Goal: Task Accomplishment & Management: Use online tool/utility

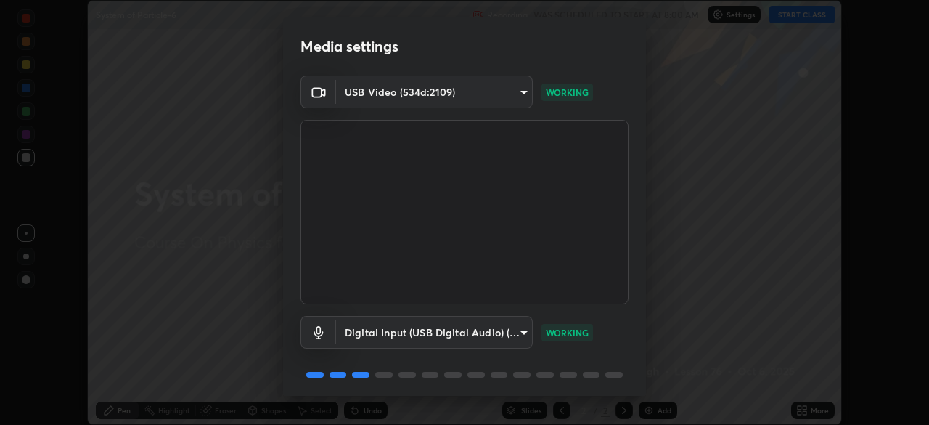
scroll to position [52, 0]
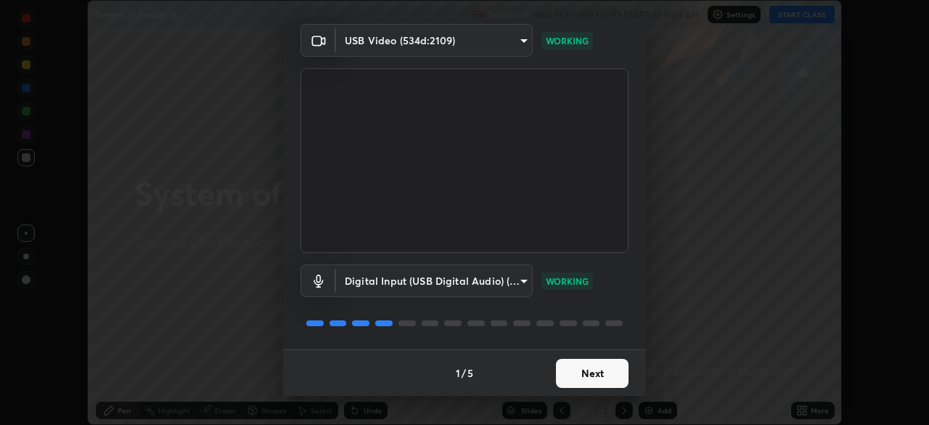
click at [587, 372] on button "Next" at bounding box center [592, 373] width 73 height 29
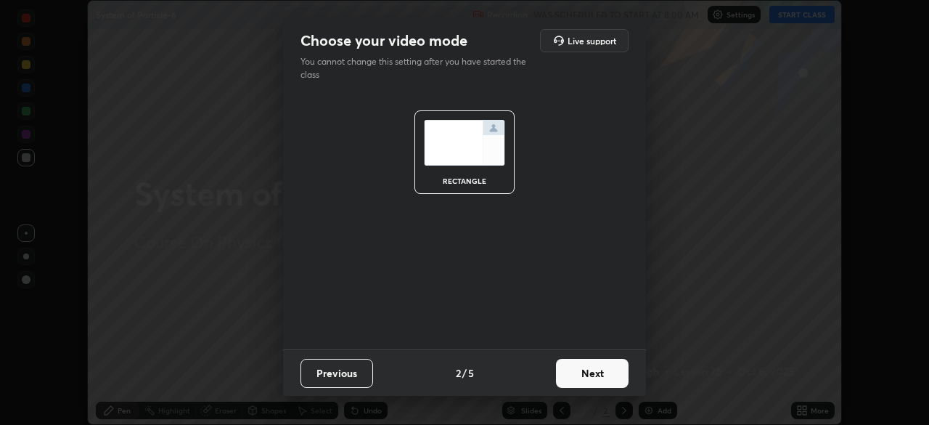
scroll to position [0, 0]
click at [593, 375] on button "Next" at bounding box center [592, 373] width 73 height 29
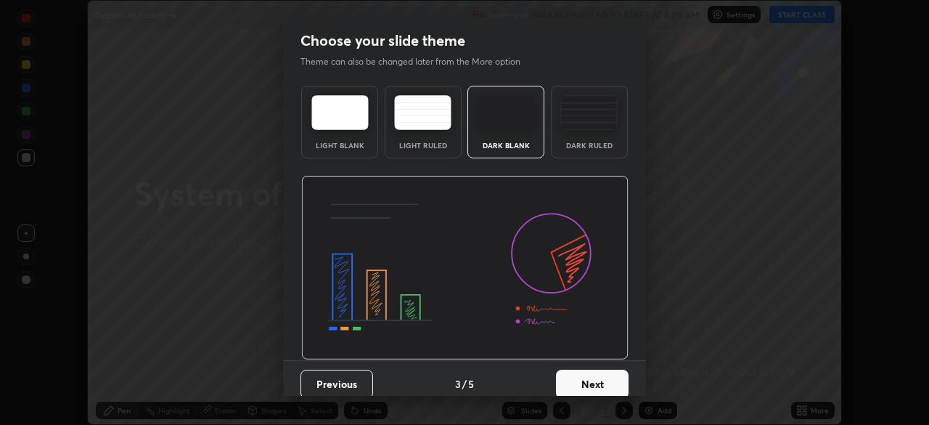
click at [602, 377] on button "Next" at bounding box center [592, 383] width 73 height 29
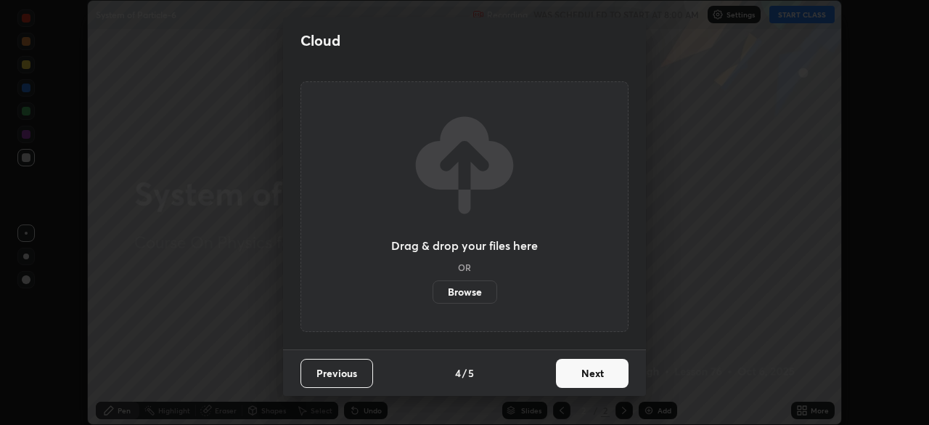
click at [607, 379] on button "Next" at bounding box center [592, 373] width 73 height 29
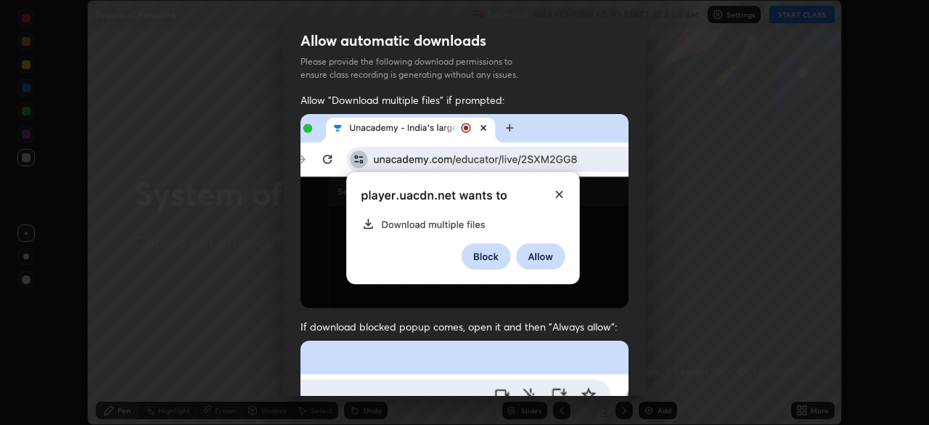
click at [576, 292] on img at bounding box center [464, 211] width 328 height 194
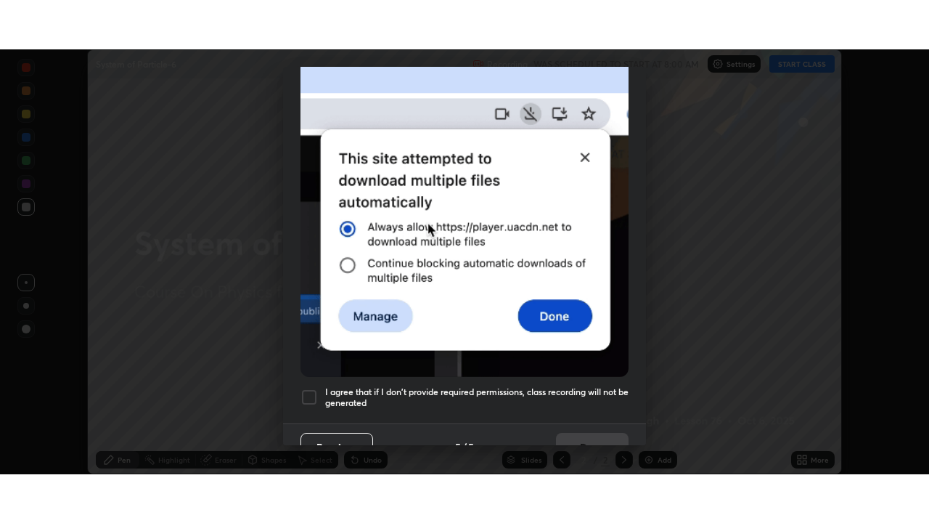
scroll to position [348, 0]
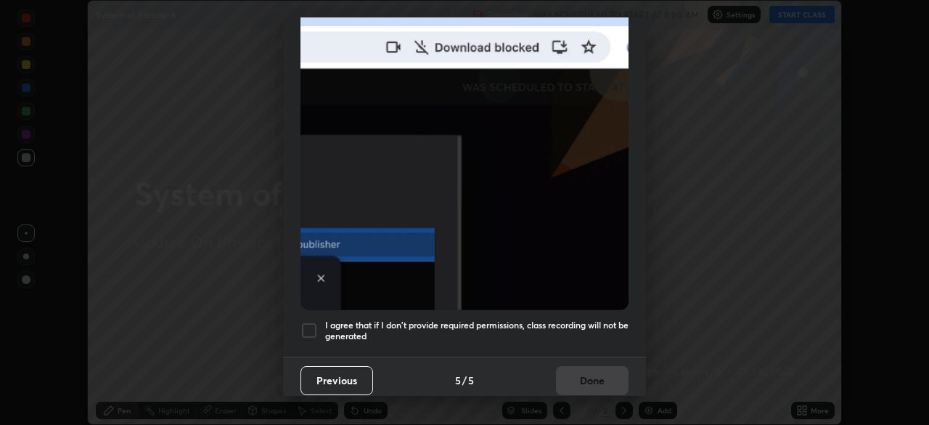
click at [525, 322] on h5 "I agree that if I don't provide required permissions, class recording will not …" at bounding box center [476, 330] width 303 height 23
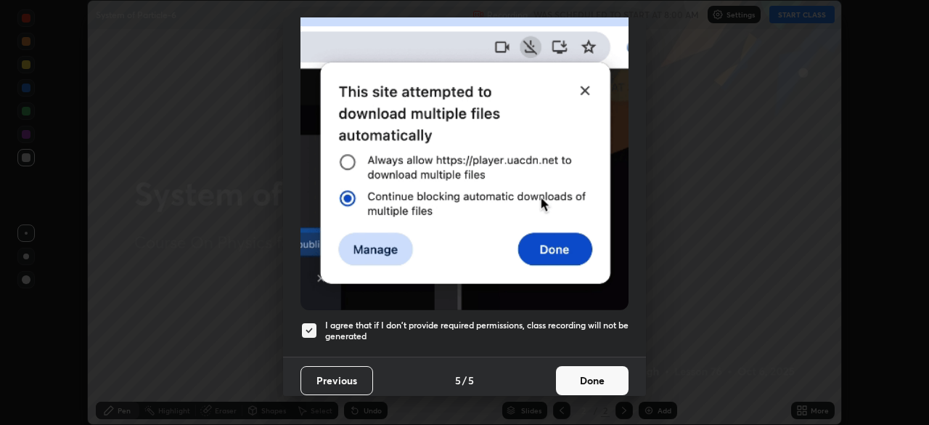
click at [591, 385] on button "Done" at bounding box center [592, 380] width 73 height 29
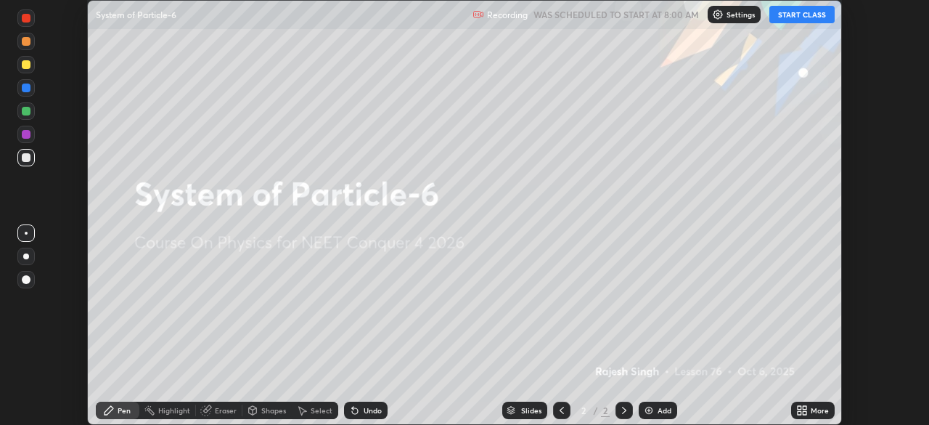
click at [801, 405] on icon at bounding box center [802, 410] width 12 height 12
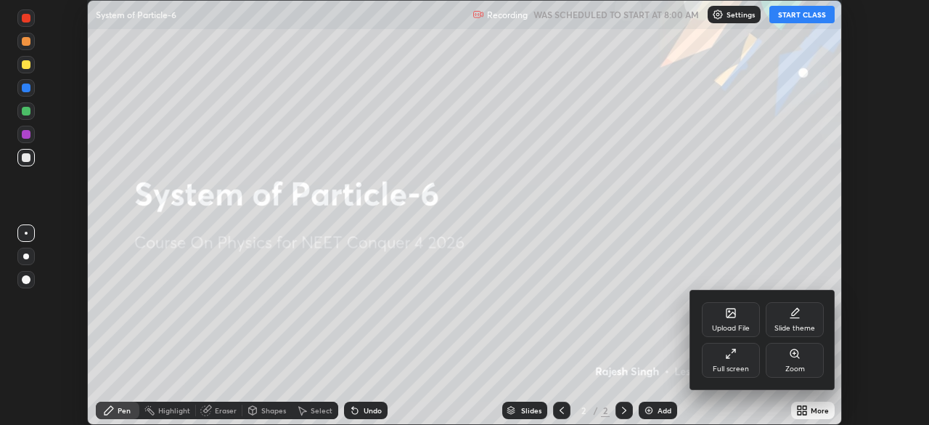
click at [737, 368] on div "Full screen" at bounding box center [731, 368] width 36 height 7
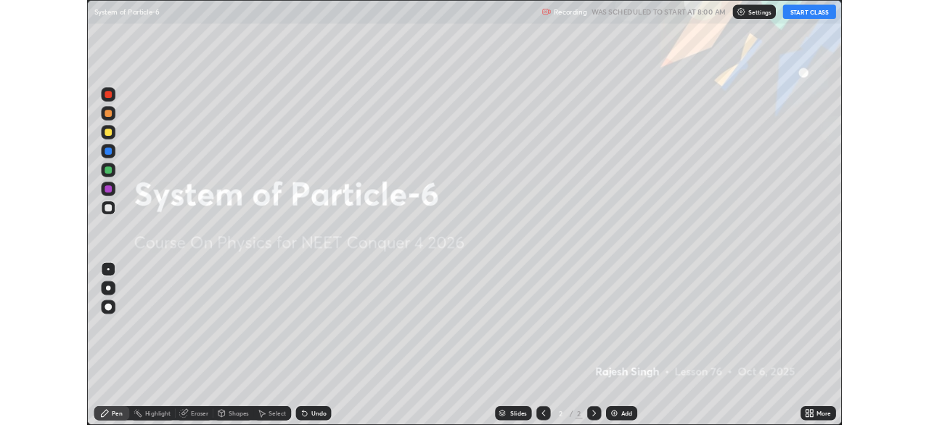
scroll to position [523, 929]
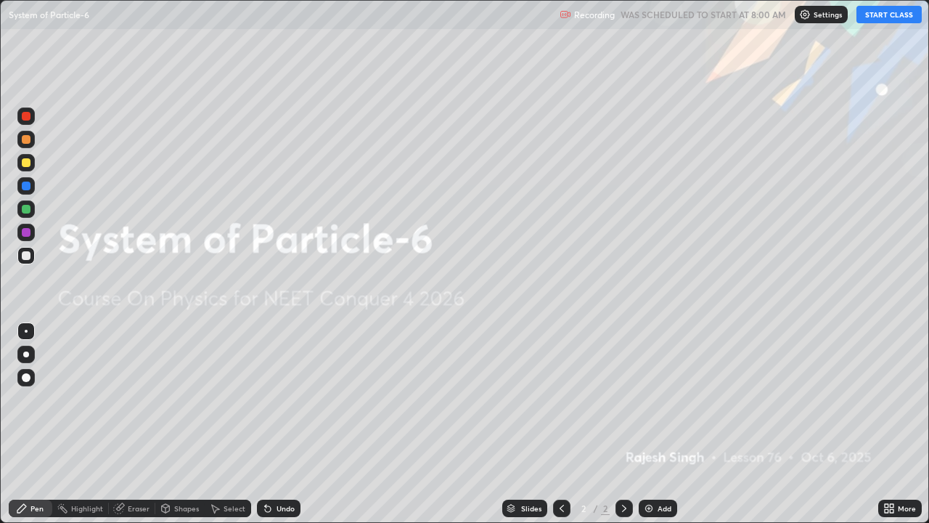
click at [879, 12] on button "START CLASS" at bounding box center [888, 14] width 65 height 17
click at [890, 424] on icon at bounding box center [892, 511] width 4 height 4
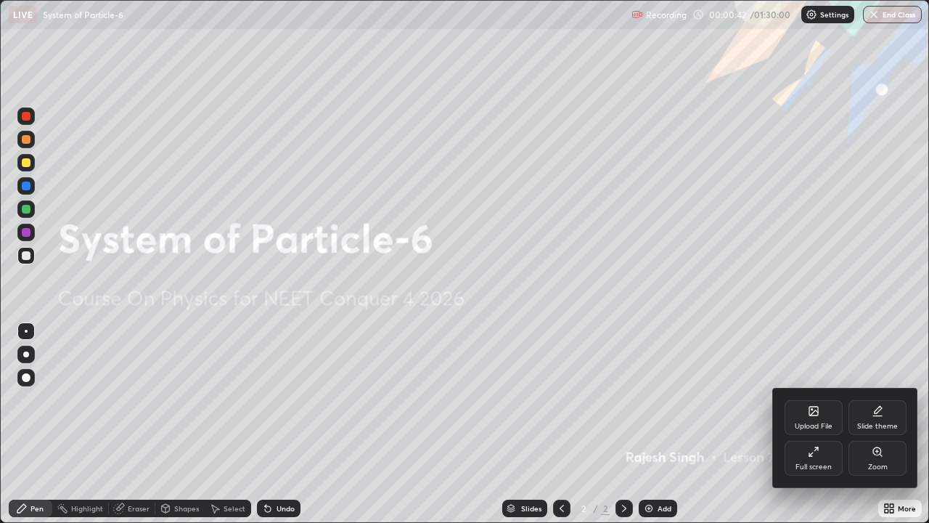
click at [806, 418] on div "Upload File" at bounding box center [814, 417] width 58 height 35
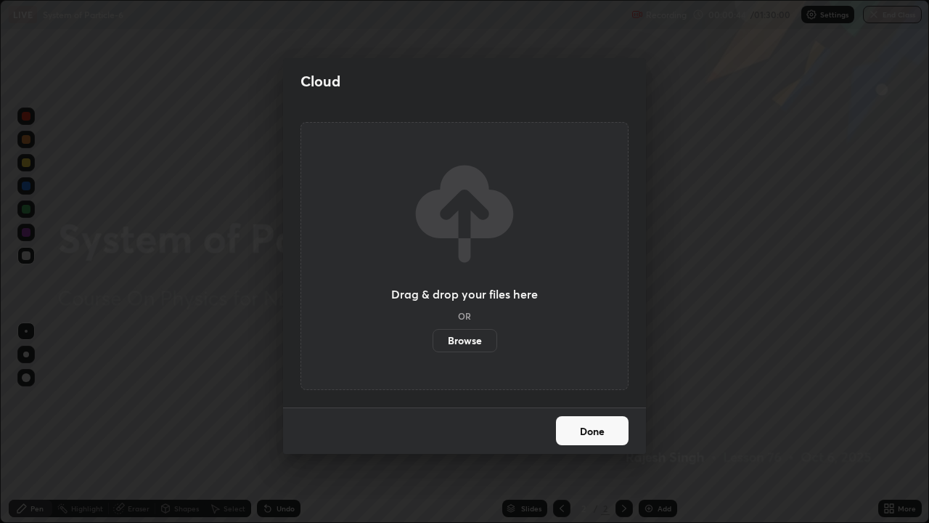
click at [470, 340] on label "Browse" at bounding box center [465, 340] width 65 height 23
click at [433, 340] on input "Browse" at bounding box center [433, 340] width 0 height 23
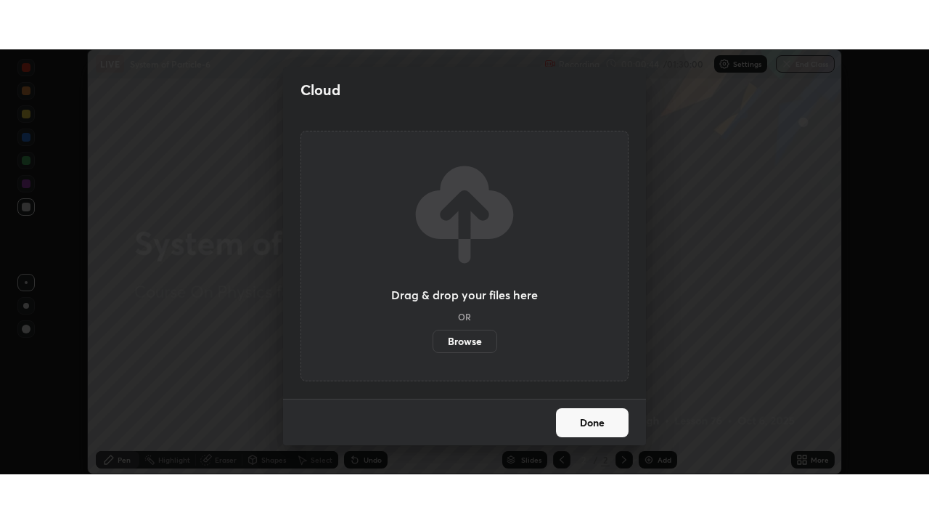
scroll to position [72158, 71654]
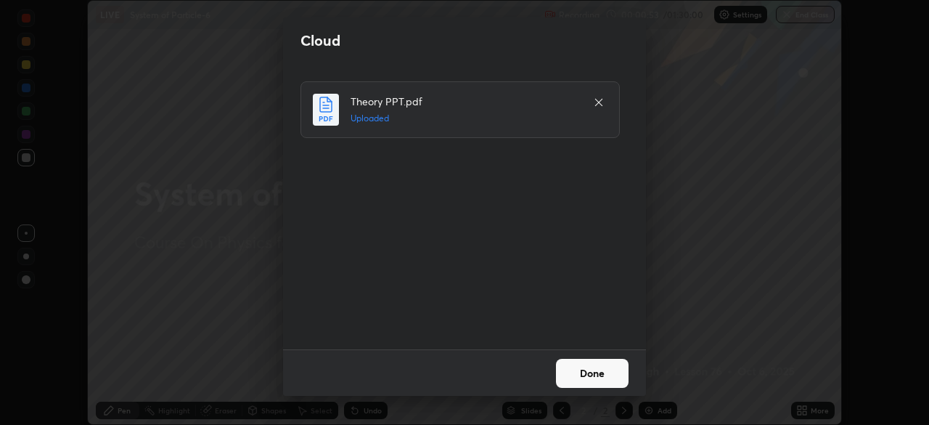
click at [602, 373] on button "Done" at bounding box center [592, 373] width 73 height 29
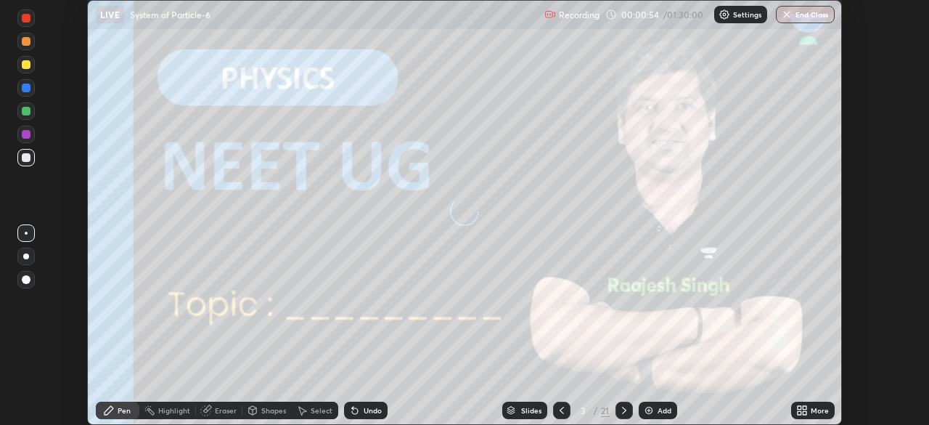
click at [799, 407] on icon at bounding box center [800, 408] width 4 height 4
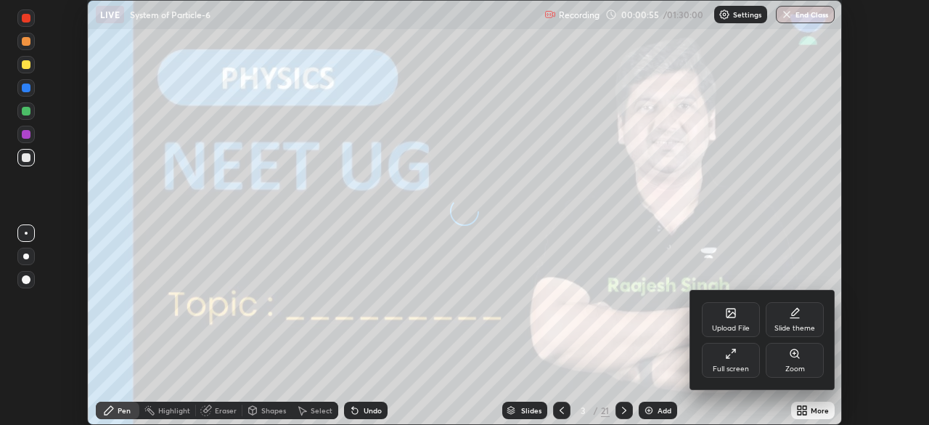
click at [733, 359] on div "Full screen" at bounding box center [731, 360] width 58 height 35
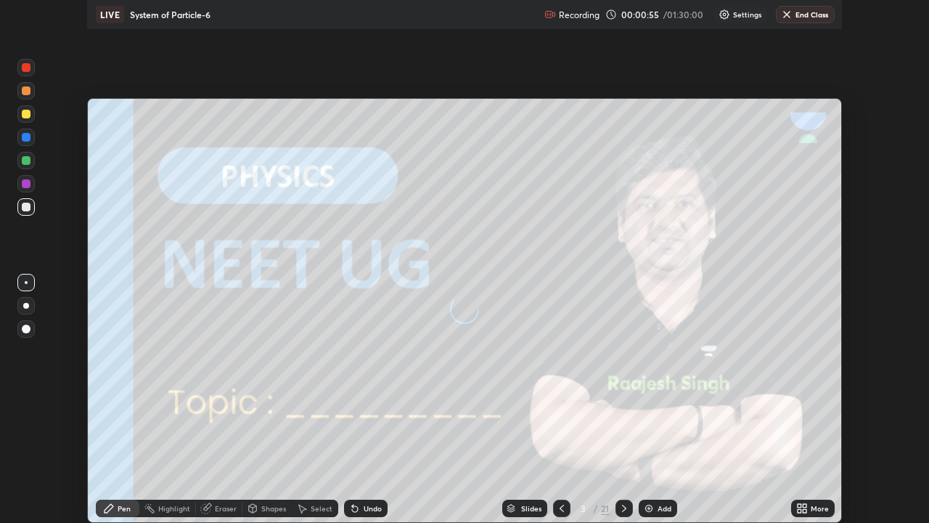
scroll to position [523, 929]
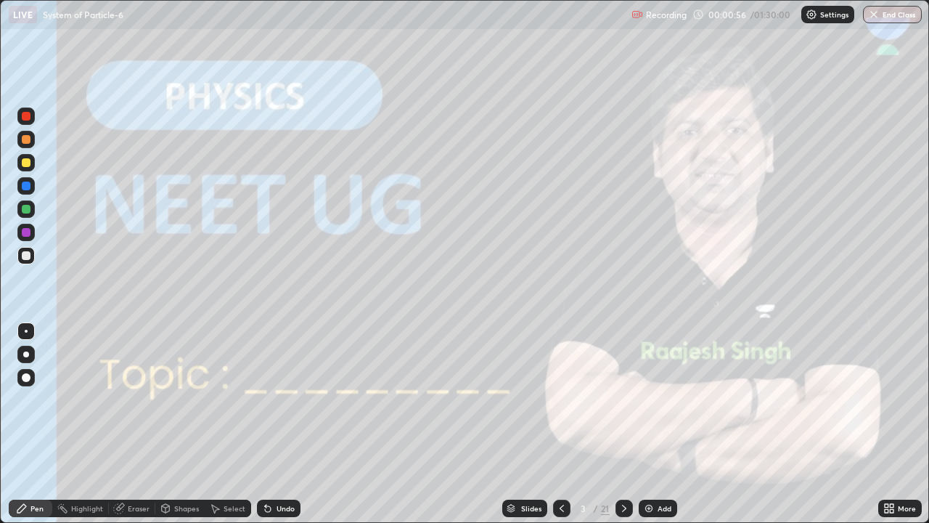
click at [624, 424] on icon at bounding box center [624, 508] width 12 height 12
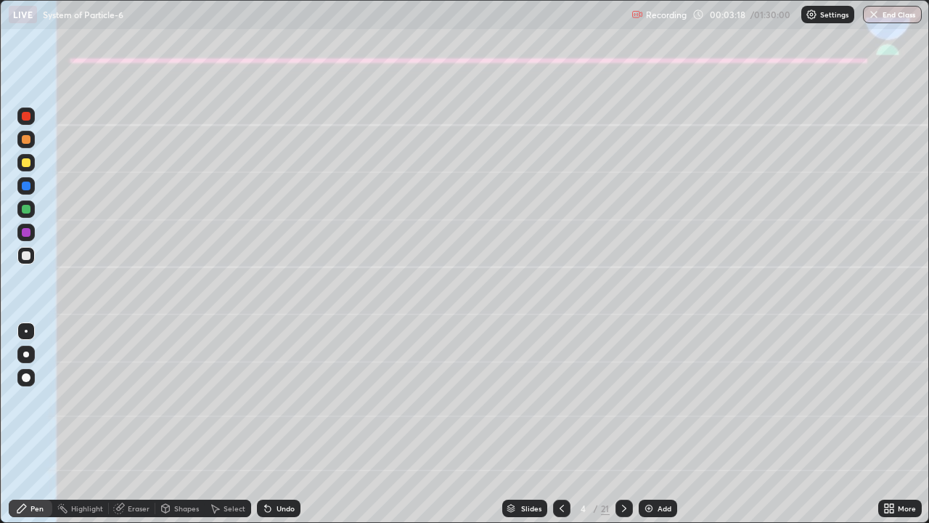
click at [25, 163] on div at bounding box center [26, 162] width 9 height 9
click at [24, 354] on div at bounding box center [26, 354] width 6 height 6
click at [27, 208] on div at bounding box center [26, 209] width 9 height 9
click at [27, 258] on div at bounding box center [26, 255] width 9 height 9
click at [184, 424] on div "Shapes" at bounding box center [186, 507] width 25 height 7
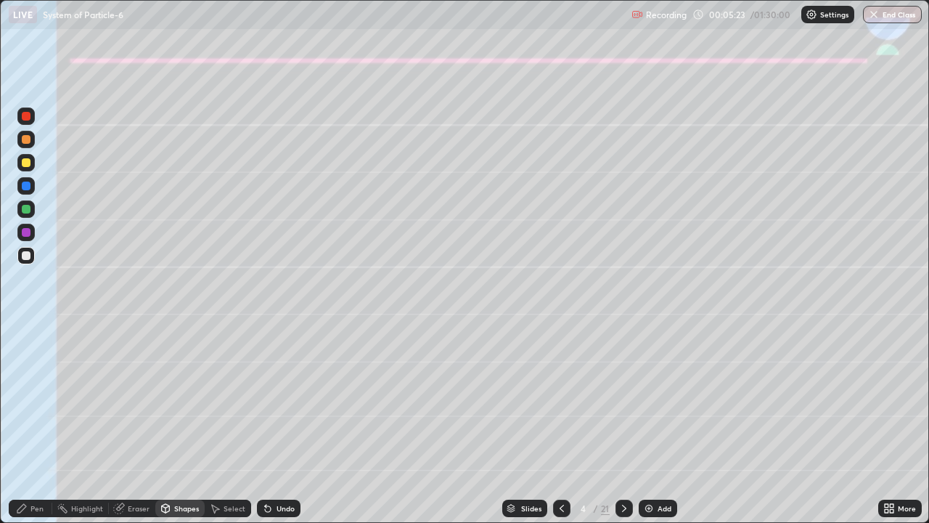
click at [277, 424] on div "Undo" at bounding box center [286, 507] width 18 height 7
click at [38, 424] on div "Pen" at bounding box center [36, 507] width 13 height 7
click at [172, 424] on div "Shapes" at bounding box center [179, 507] width 49 height 17
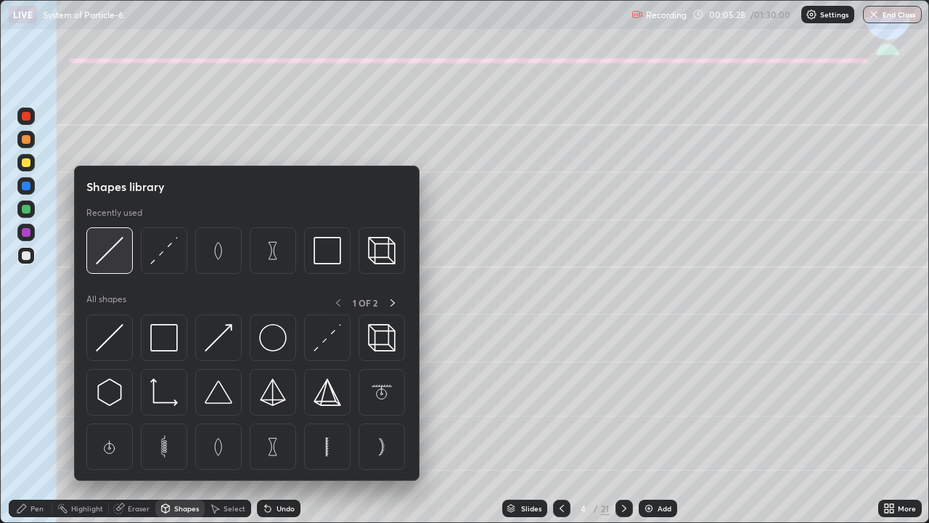
click at [114, 248] on img at bounding box center [110, 251] width 28 height 28
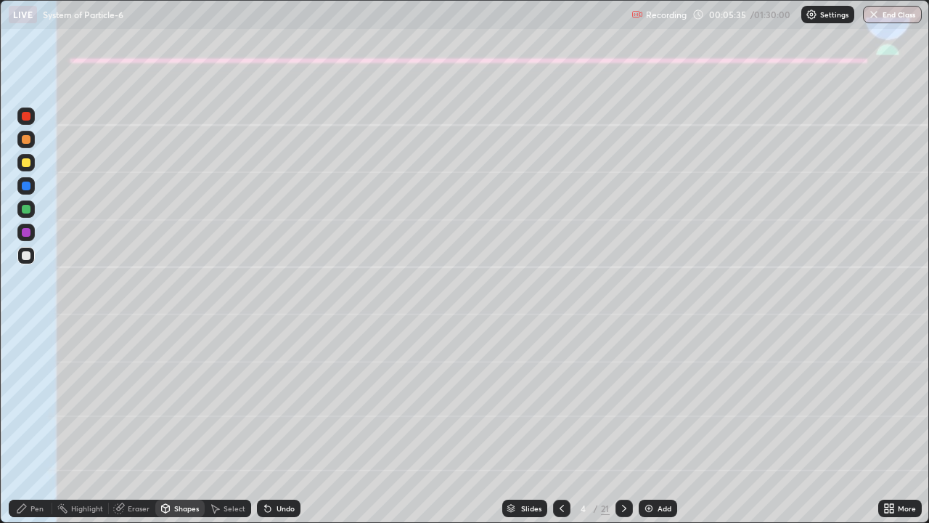
click at [29, 424] on div "Pen" at bounding box center [31, 507] width 44 height 17
click at [179, 424] on div "Shapes" at bounding box center [186, 507] width 25 height 7
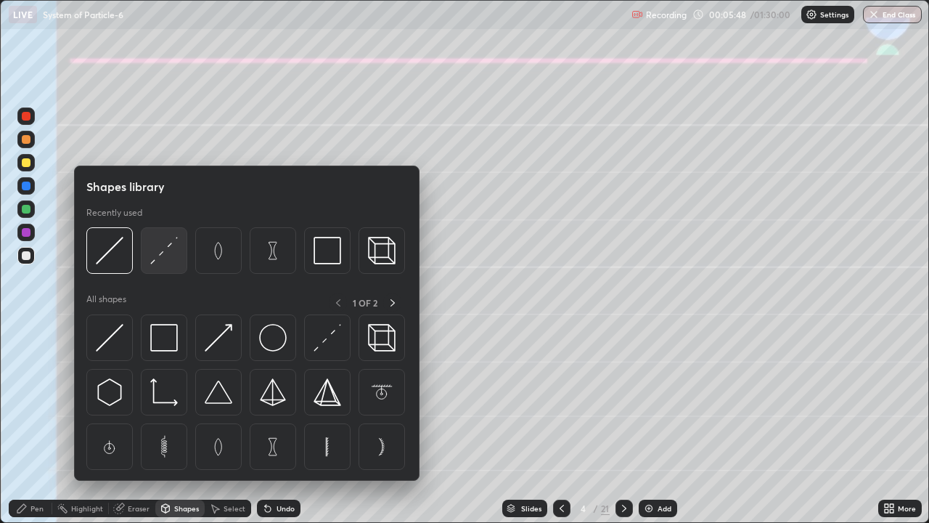
click at [155, 261] on img at bounding box center [164, 251] width 28 height 28
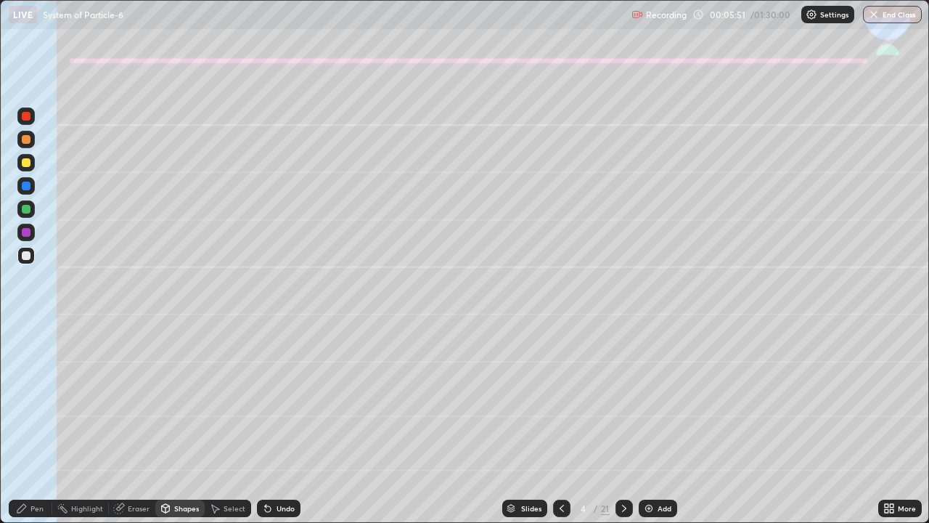
click at [180, 424] on div "Shapes" at bounding box center [186, 507] width 25 height 7
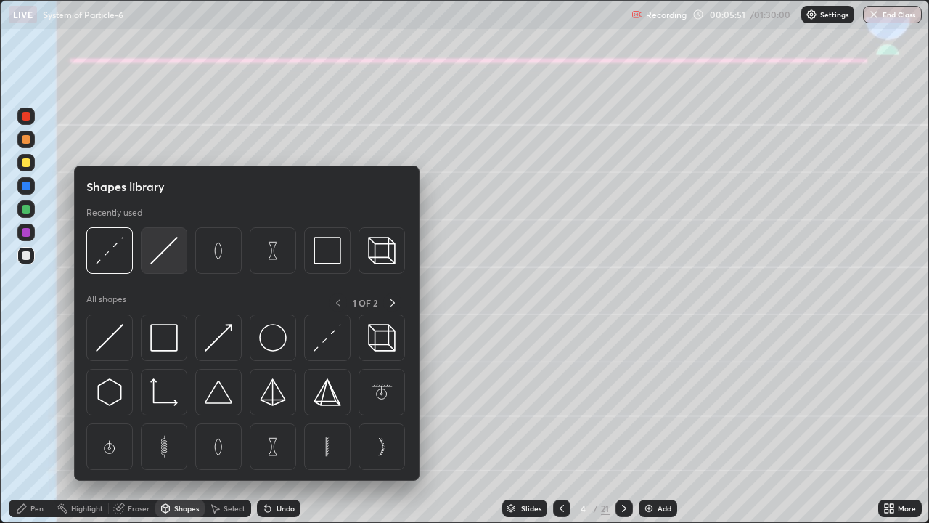
click at [160, 254] on img at bounding box center [164, 251] width 28 height 28
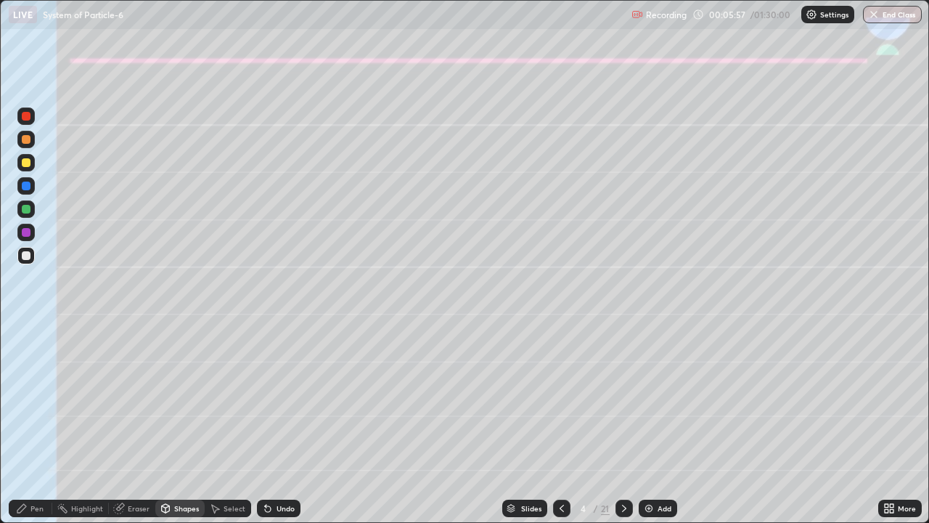
click at [33, 424] on div "Pen" at bounding box center [31, 507] width 44 height 17
click at [267, 424] on icon at bounding box center [268, 509] width 6 height 6
click at [266, 424] on icon at bounding box center [268, 509] width 6 height 6
click at [265, 424] on icon at bounding box center [265, 504] width 1 height 1
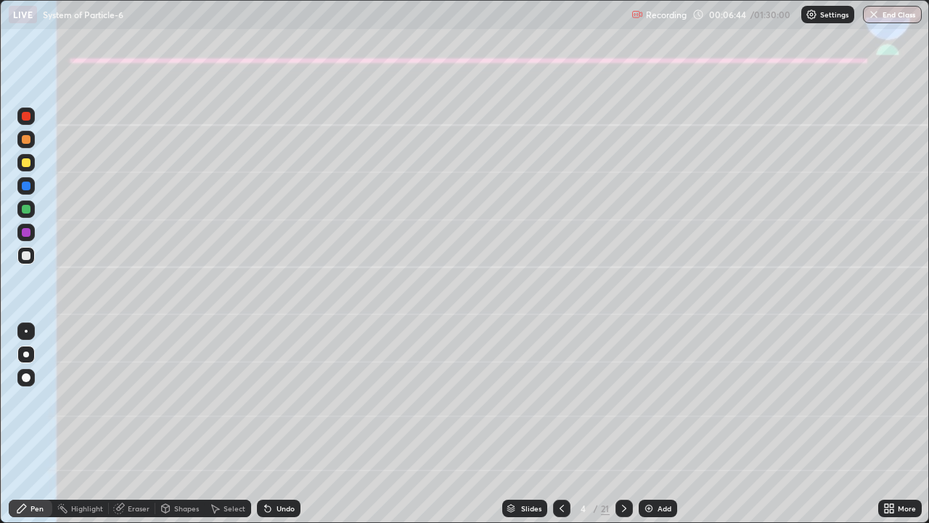
click at [265, 424] on icon at bounding box center [265, 504] width 1 height 1
click at [136, 424] on div "Eraser" at bounding box center [139, 507] width 22 height 7
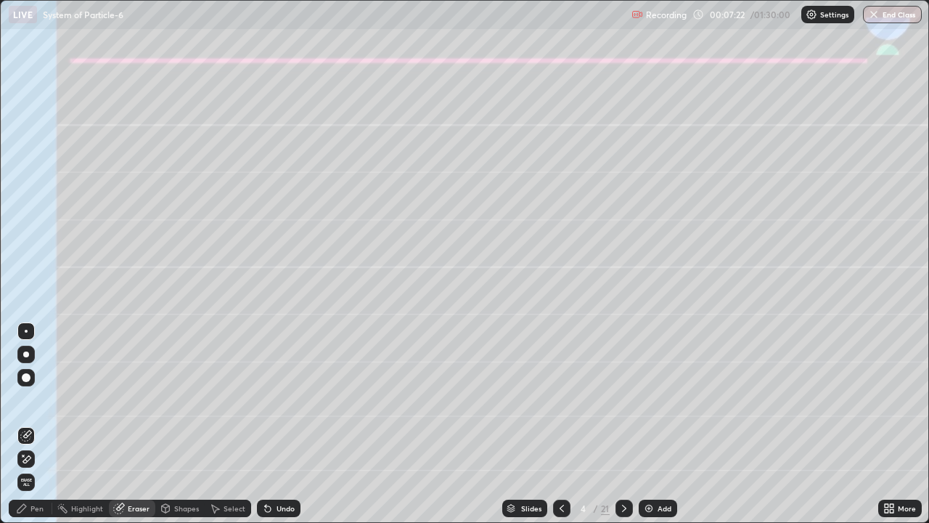
click at [32, 424] on div "Pen" at bounding box center [36, 507] width 13 height 7
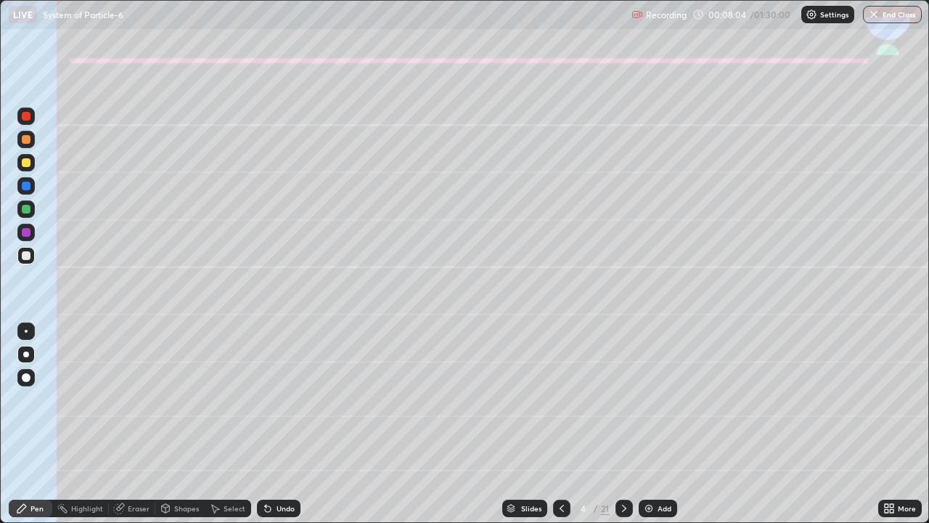
click at [25, 210] on div at bounding box center [26, 209] width 9 height 9
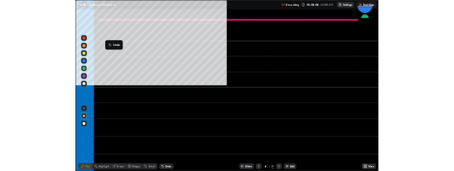
scroll to position [72060, 71654]
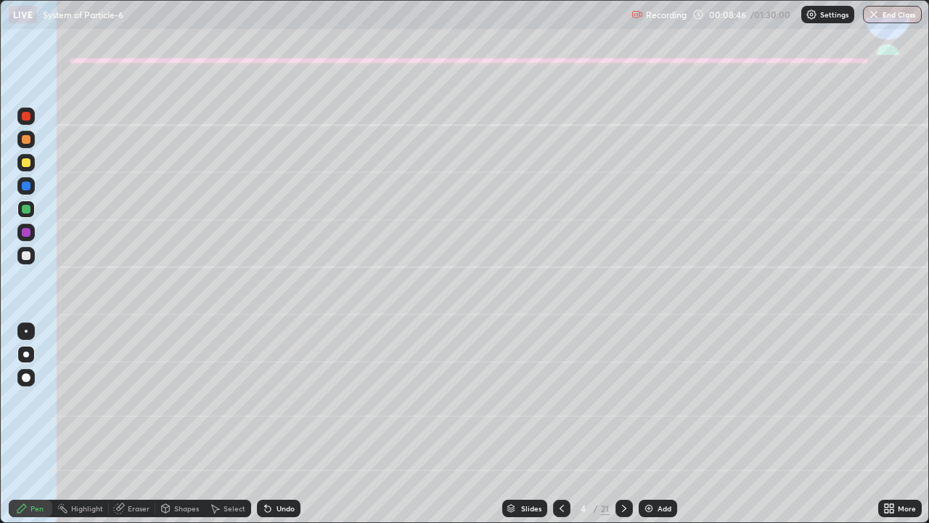
click at [25, 254] on div at bounding box center [26, 255] width 9 height 9
click at [24, 165] on div at bounding box center [26, 162] width 9 height 9
click at [185, 424] on div "Shapes" at bounding box center [186, 507] width 25 height 7
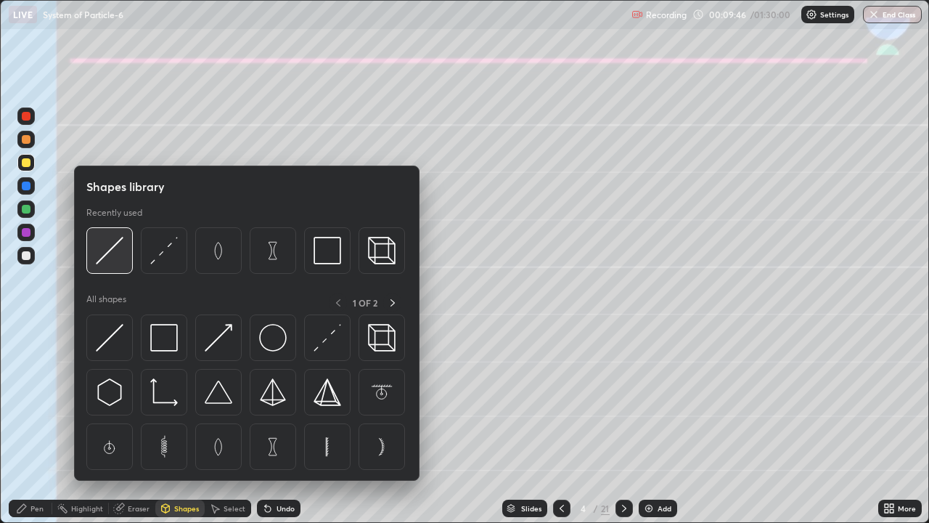
click at [116, 250] on img at bounding box center [110, 251] width 28 height 28
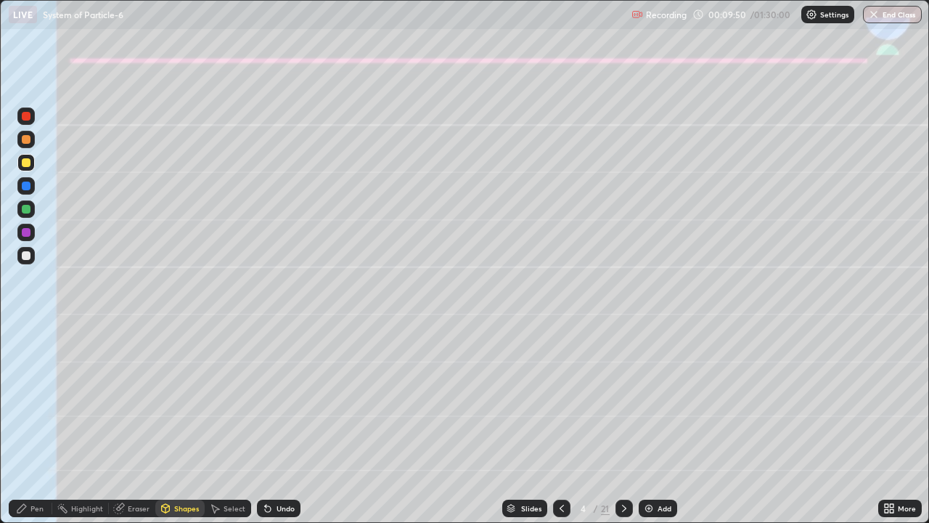
click at [285, 424] on div "Undo" at bounding box center [279, 507] width 44 height 17
click at [33, 424] on div "Pen" at bounding box center [36, 507] width 13 height 7
click at [277, 424] on div "Undo" at bounding box center [286, 507] width 18 height 7
click at [282, 424] on div "Undo" at bounding box center [286, 507] width 18 height 7
click at [25, 258] on div at bounding box center [26, 255] width 9 height 9
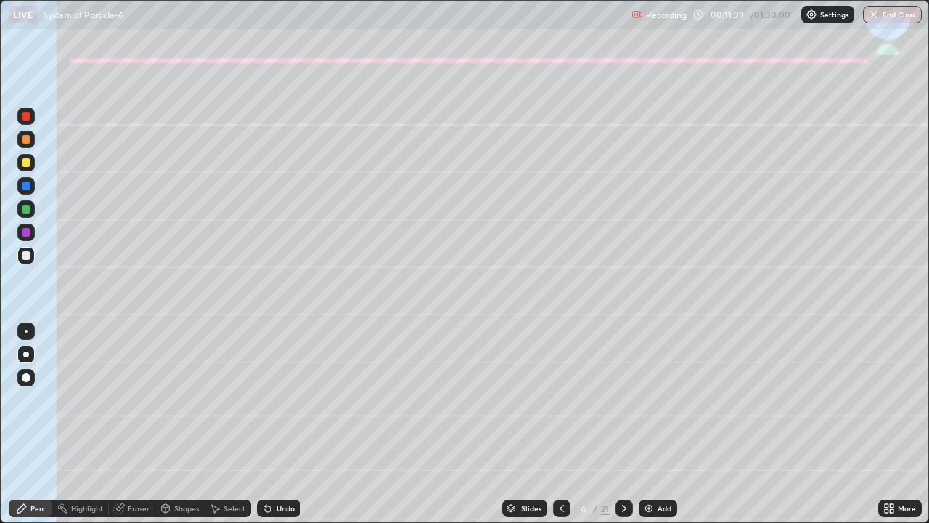
click at [28, 205] on div at bounding box center [26, 209] width 9 height 9
click at [183, 424] on div "Shapes" at bounding box center [186, 507] width 25 height 7
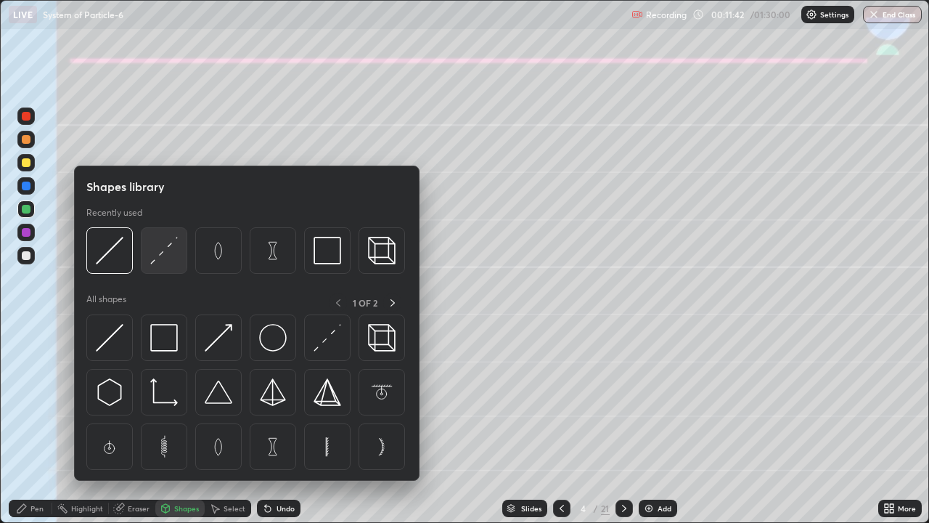
click at [166, 258] on img at bounding box center [164, 251] width 28 height 28
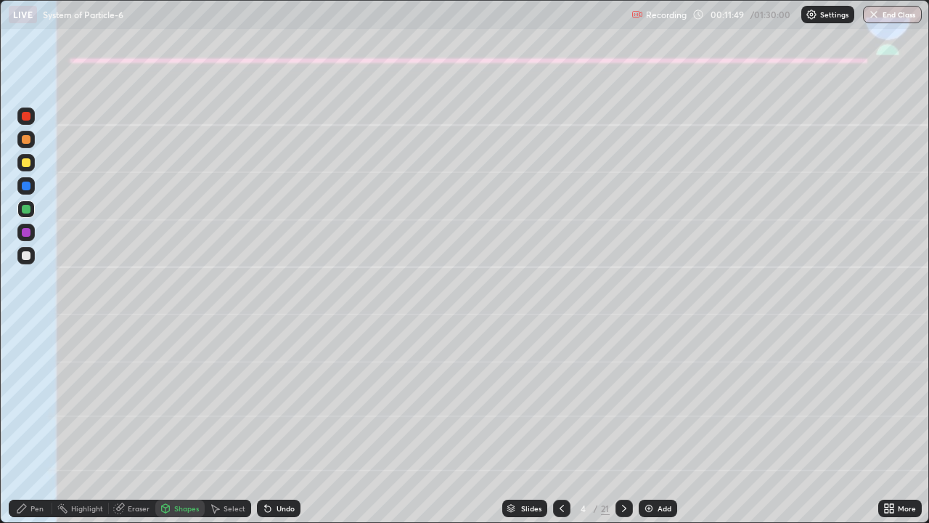
click at [33, 424] on div "Pen" at bounding box center [36, 507] width 13 height 7
click at [621, 424] on icon at bounding box center [624, 508] width 12 height 12
click at [28, 161] on div at bounding box center [26, 162] width 9 height 9
click at [277, 424] on div "Undo" at bounding box center [286, 507] width 18 height 7
click at [23, 232] on div at bounding box center [26, 232] width 9 height 9
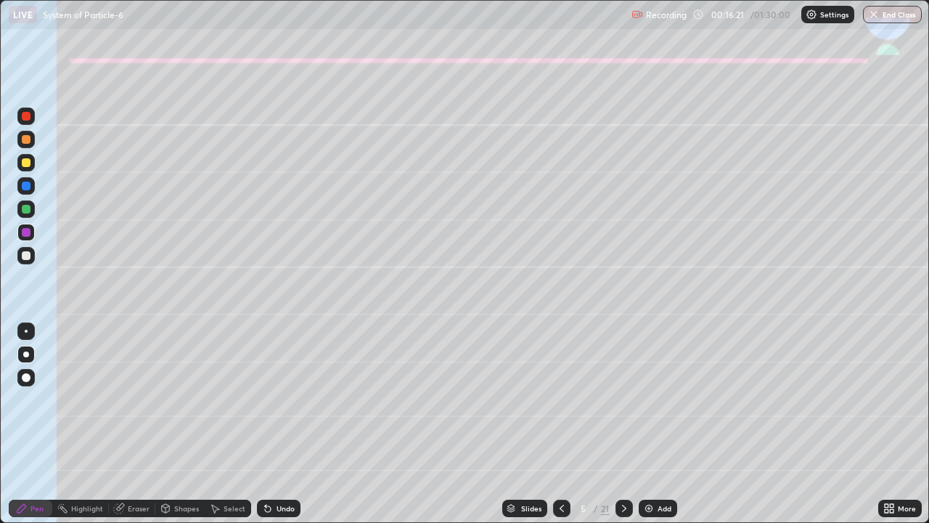
click at [23, 212] on div at bounding box center [26, 209] width 9 height 9
click at [175, 424] on div "Shapes" at bounding box center [186, 507] width 25 height 7
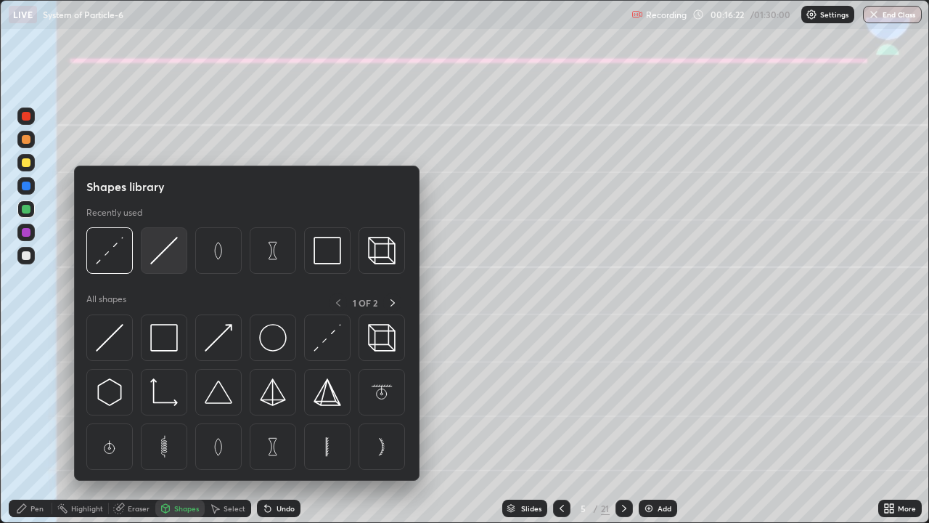
click at [158, 258] on img at bounding box center [164, 251] width 28 height 28
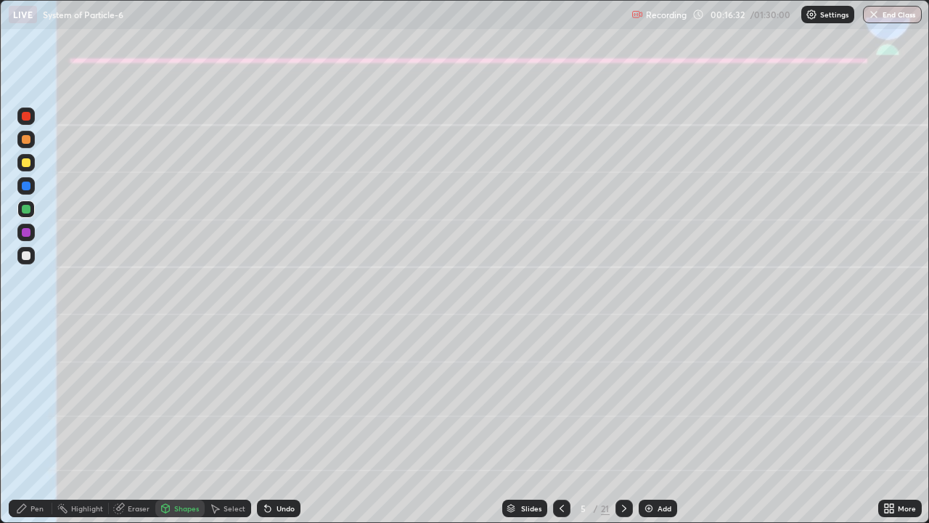
click at [30, 424] on div "Pen" at bounding box center [31, 507] width 44 height 17
click at [20, 258] on div at bounding box center [25, 255] width 17 height 17
click at [176, 424] on div "Shapes" at bounding box center [186, 507] width 25 height 7
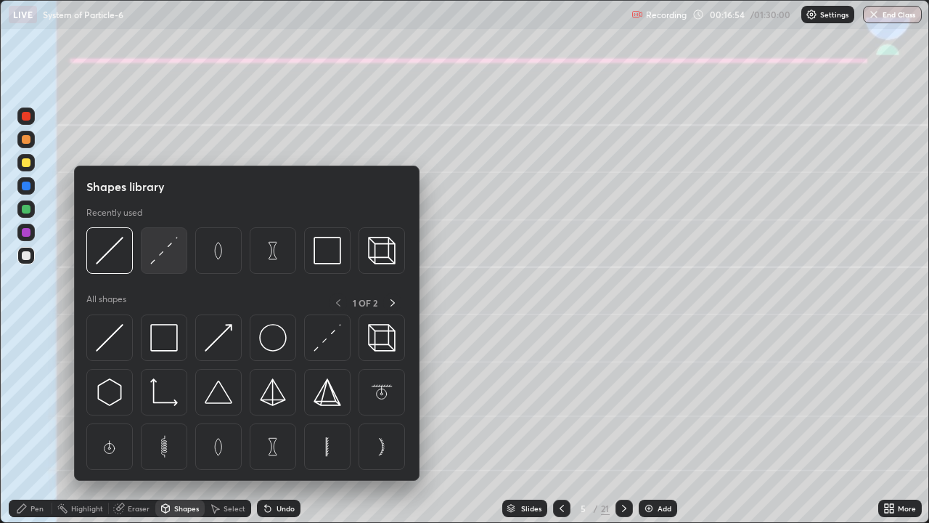
click at [160, 255] on img at bounding box center [164, 251] width 28 height 28
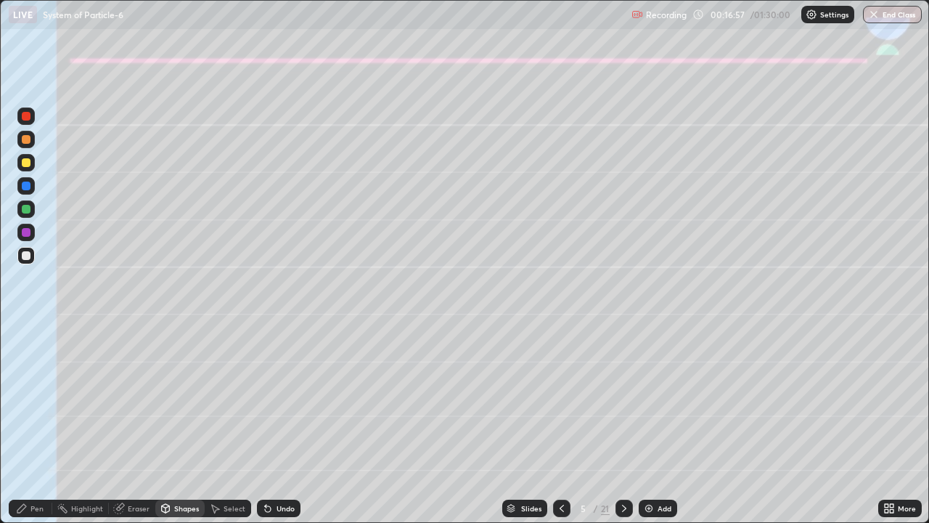
click at [36, 424] on div "Pen" at bounding box center [31, 507] width 44 height 17
click at [29, 424] on div "Pen" at bounding box center [31, 507] width 44 height 17
click at [23, 212] on div at bounding box center [26, 209] width 9 height 9
click at [25, 187] on div at bounding box center [26, 185] width 9 height 9
click at [25, 256] on div at bounding box center [26, 255] width 9 height 9
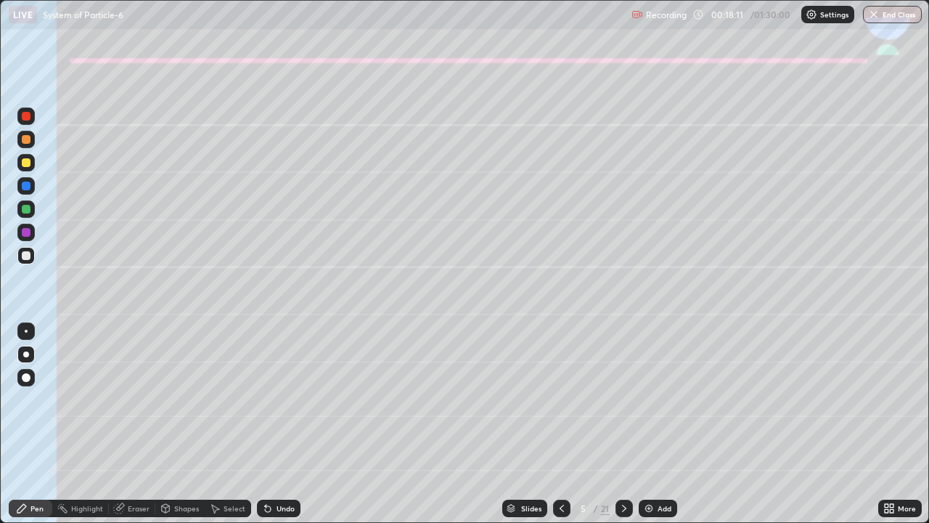
click at [20, 161] on div at bounding box center [25, 162] width 17 height 17
click at [32, 258] on div at bounding box center [25, 255] width 17 height 17
click at [183, 424] on div "Shapes" at bounding box center [186, 507] width 25 height 7
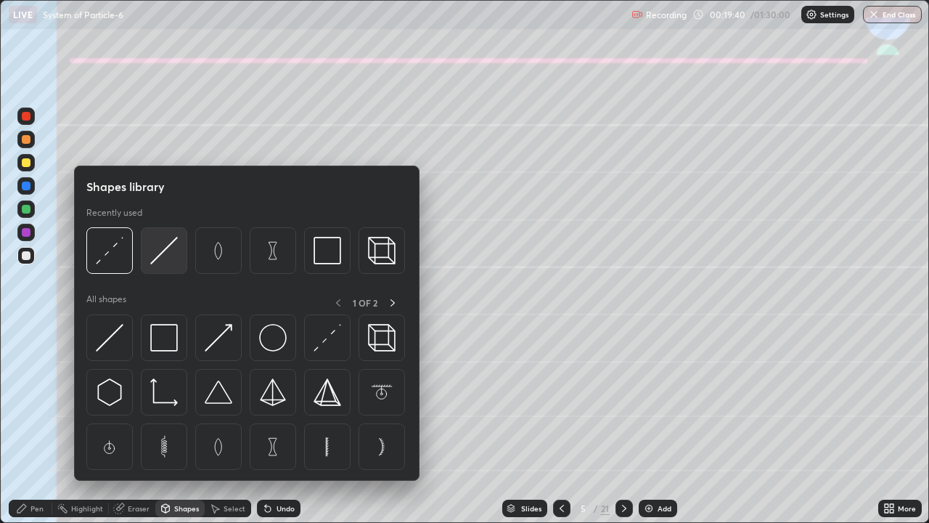
click at [152, 255] on img at bounding box center [164, 251] width 28 height 28
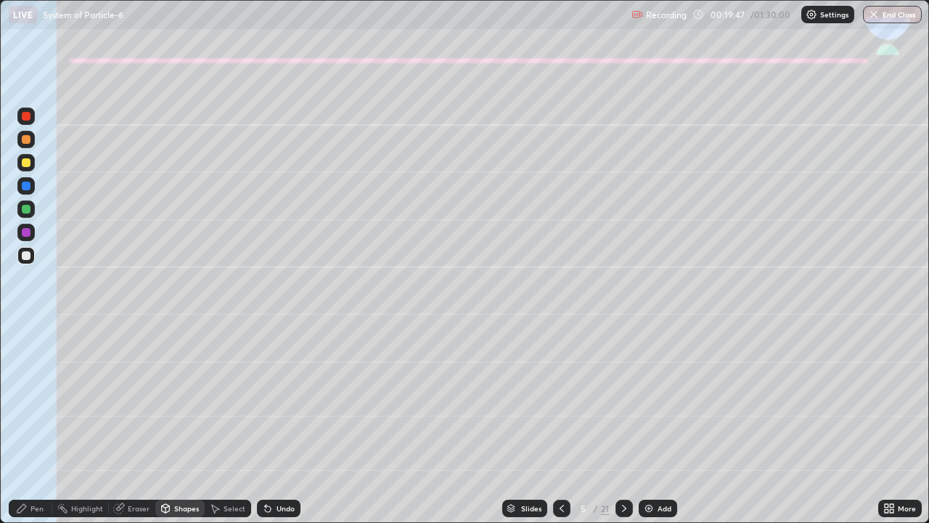
click at [36, 424] on div "Pen" at bounding box center [36, 507] width 13 height 7
click at [623, 424] on icon at bounding box center [624, 508] width 12 height 12
click at [26, 163] on div at bounding box center [26, 162] width 9 height 9
click at [186, 424] on div "Shapes" at bounding box center [186, 507] width 25 height 7
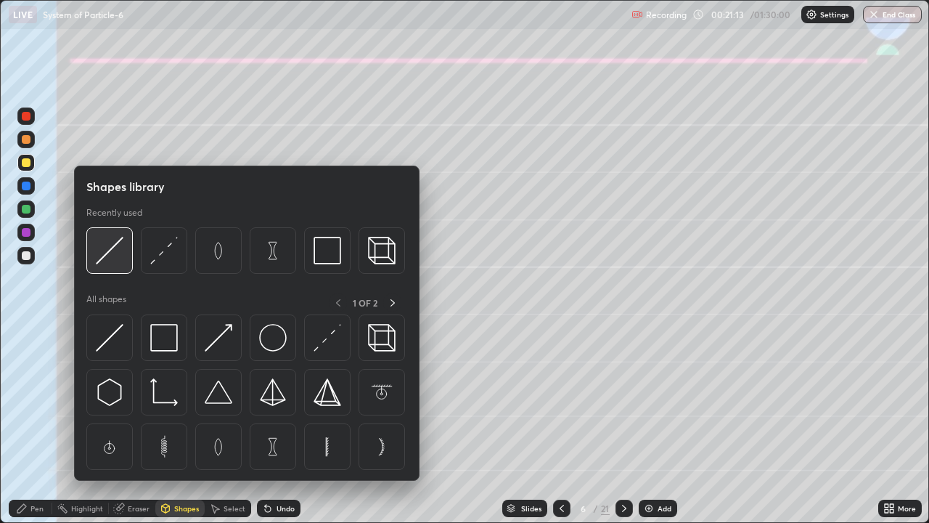
click at [115, 250] on img at bounding box center [110, 251] width 28 height 28
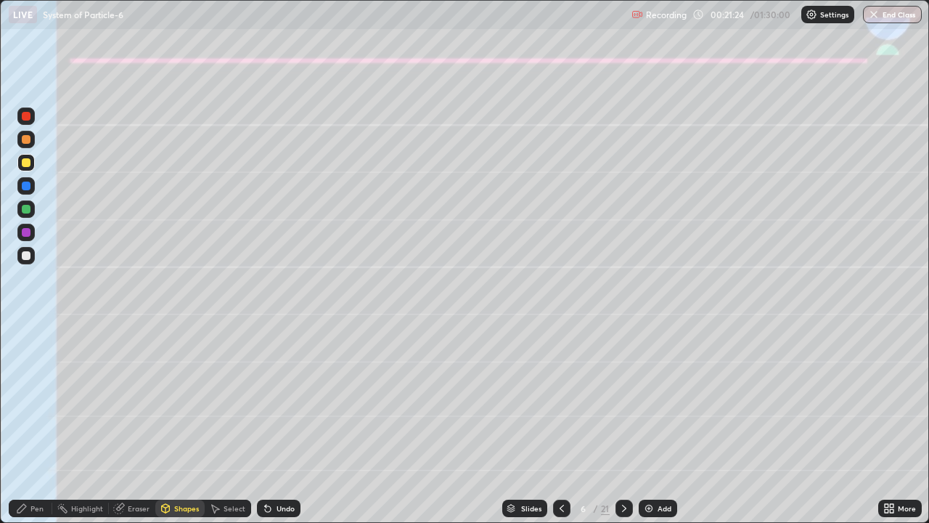
click at [25, 424] on div "Pen" at bounding box center [31, 507] width 44 height 17
click at [265, 424] on icon at bounding box center [265, 504] width 1 height 1
click at [135, 424] on div "Eraser" at bounding box center [139, 507] width 22 height 7
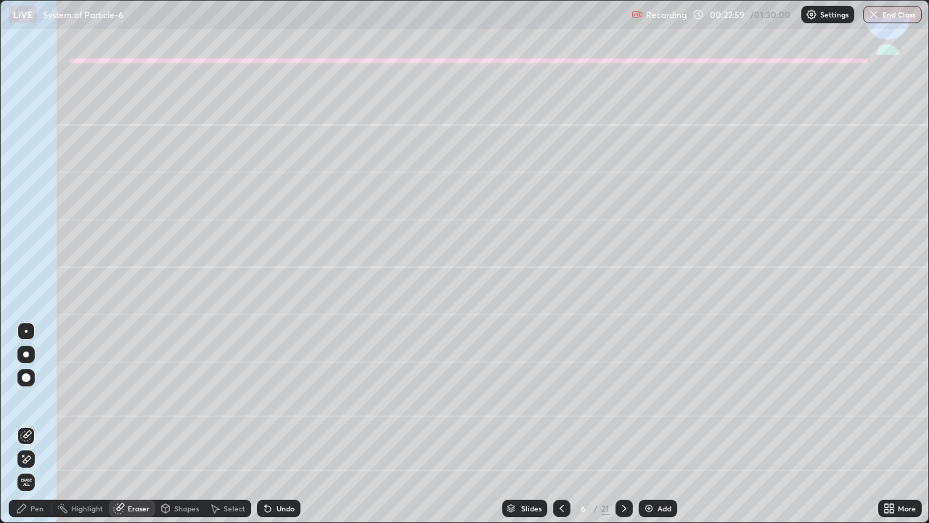
click at [41, 424] on div "Pen" at bounding box center [36, 507] width 13 height 7
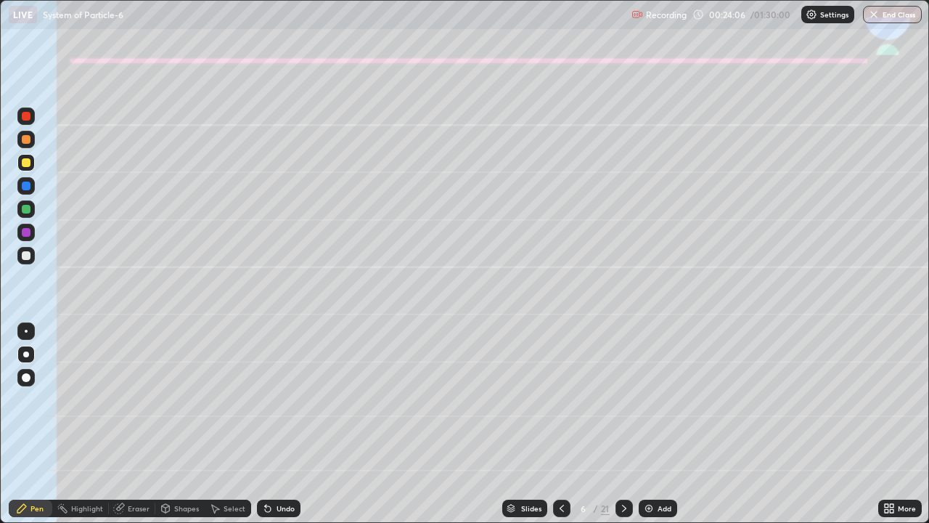
click at [20, 212] on div at bounding box center [25, 208] width 17 height 17
click at [182, 424] on div "Shapes" at bounding box center [186, 507] width 25 height 7
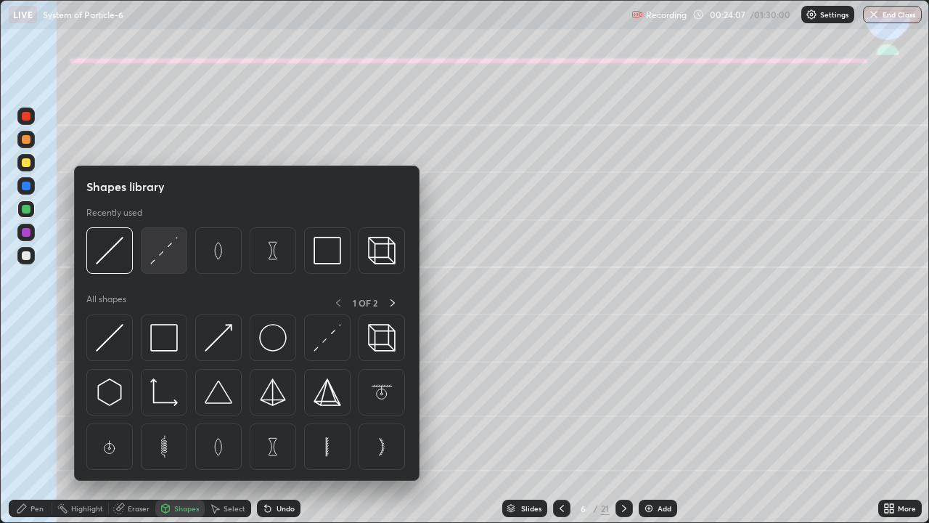
click at [161, 248] on img at bounding box center [164, 251] width 28 height 28
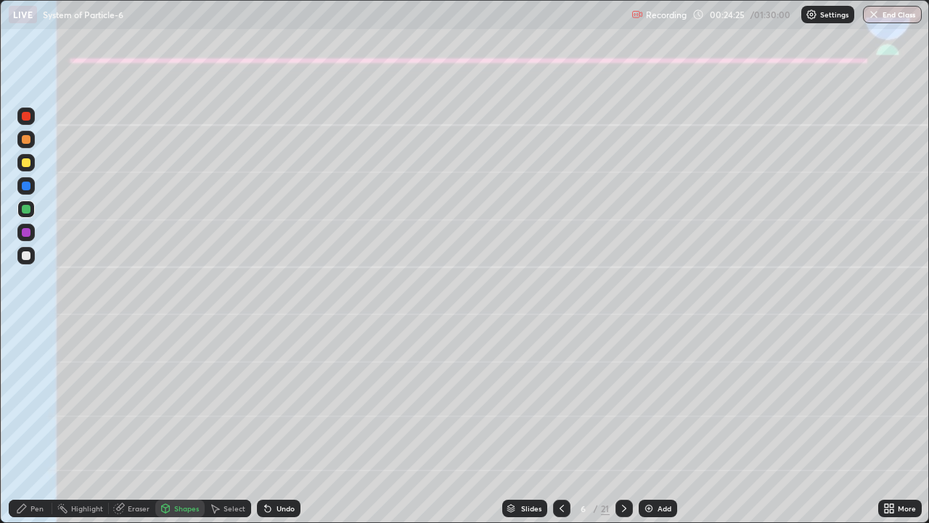
click at [18, 424] on icon at bounding box center [22, 508] width 12 height 12
click at [560, 424] on div at bounding box center [561, 508] width 17 height 29
click at [624, 424] on icon at bounding box center [624, 508] width 12 height 12
click at [618, 424] on div at bounding box center [624, 507] width 17 height 17
click at [25, 164] on div at bounding box center [26, 162] width 9 height 9
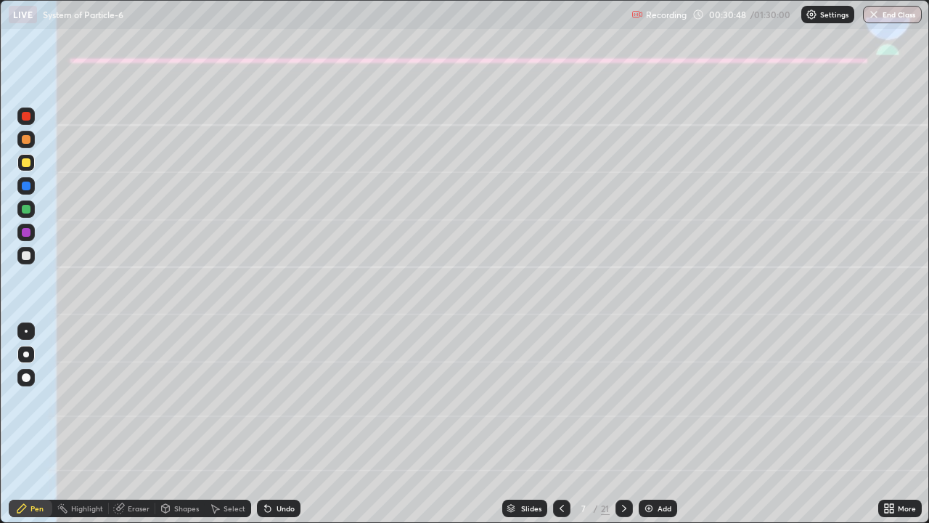
click at [177, 424] on div "Shapes" at bounding box center [179, 507] width 49 height 17
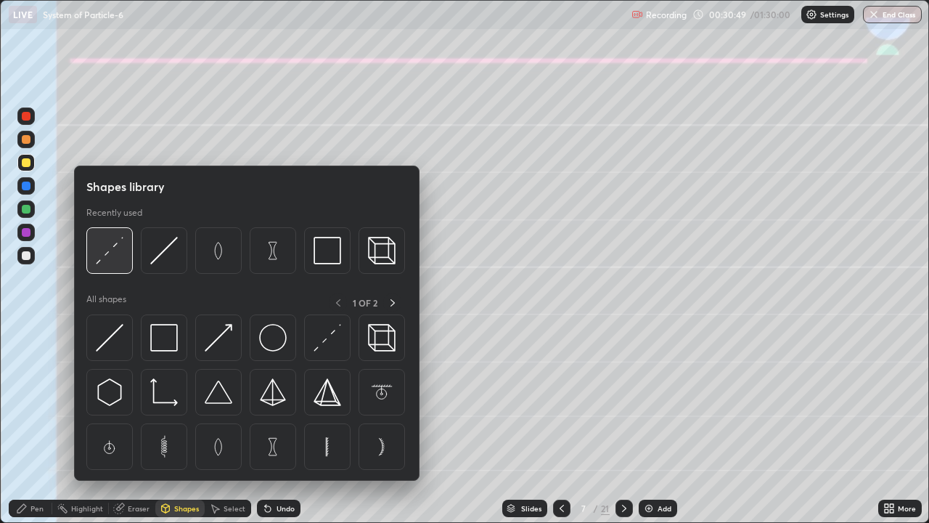
click at [107, 253] on img at bounding box center [110, 251] width 28 height 28
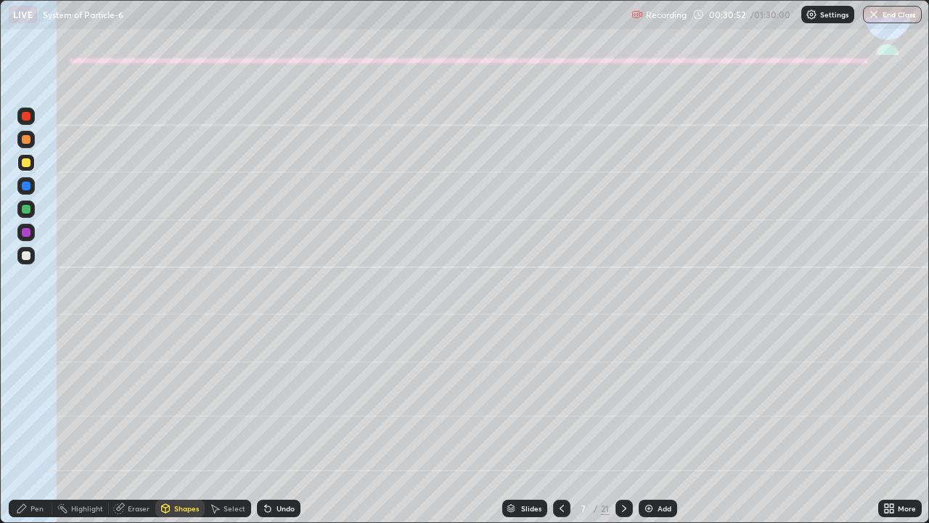
click at [37, 424] on div "Pen" at bounding box center [36, 507] width 13 height 7
click at [128, 424] on div "Eraser" at bounding box center [139, 507] width 22 height 7
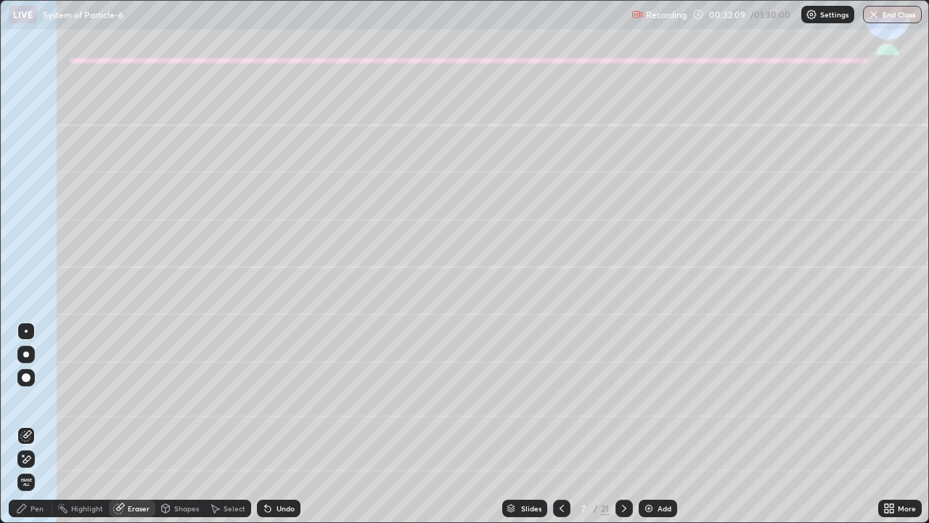
click at [25, 424] on icon at bounding box center [21, 508] width 9 height 9
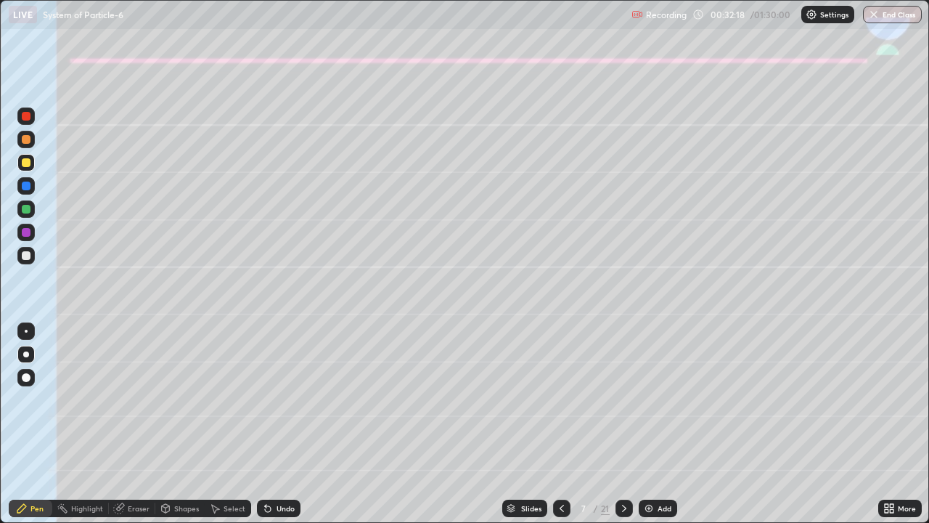
click at [25, 255] on div at bounding box center [26, 255] width 9 height 9
click at [26, 163] on div at bounding box center [26, 162] width 9 height 9
click at [182, 424] on div "Shapes" at bounding box center [186, 507] width 25 height 7
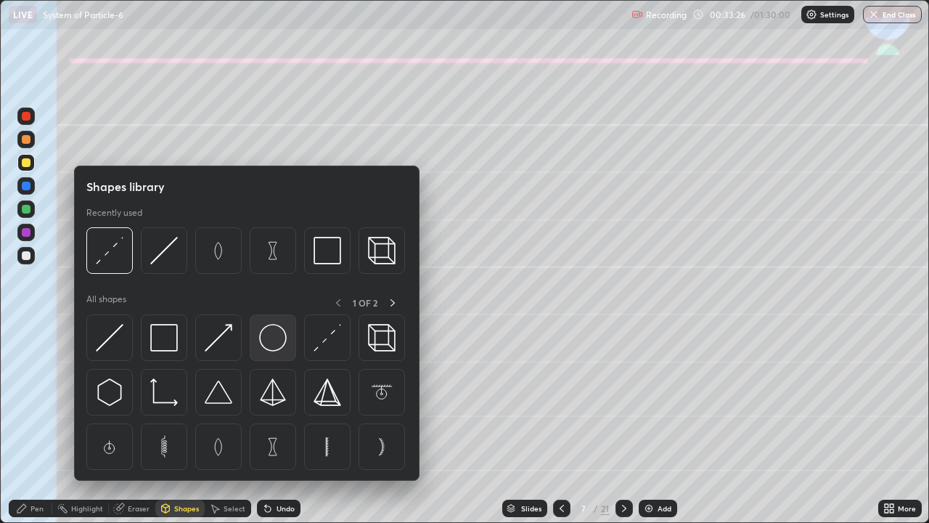
click at [276, 338] on img at bounding box center [273, 338] width 28 height 28
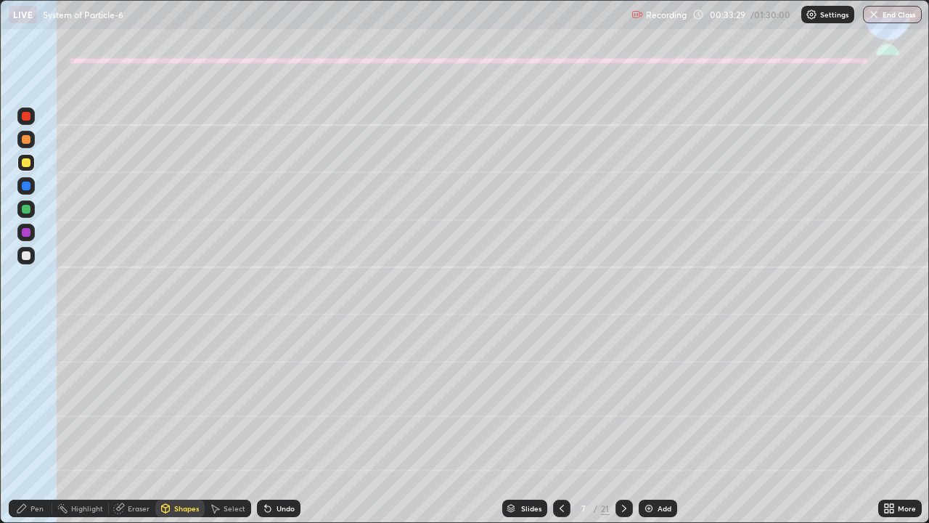
click at [186, 424] on div "Shapes" at bounding box center [186, 507] width 25 height 7
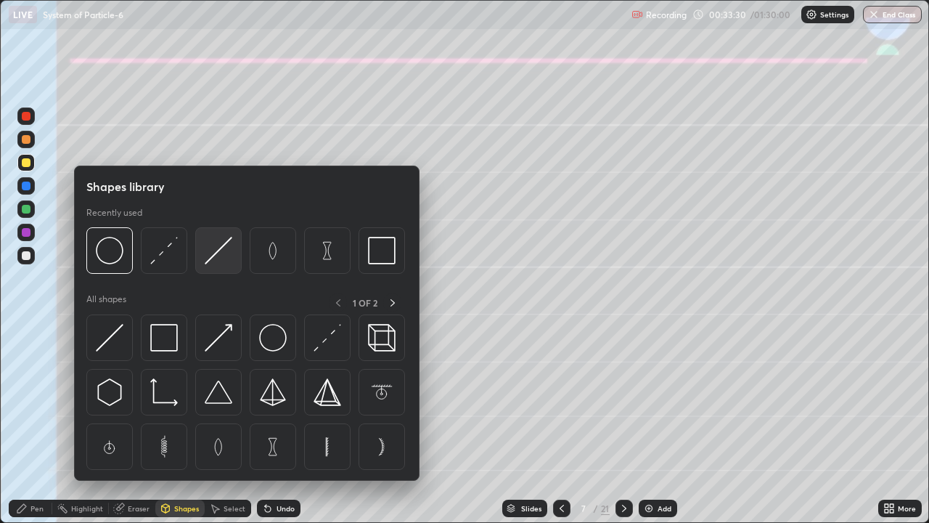
click at [218, 250] on img at bounding box center [219, 251] width 28 height 28
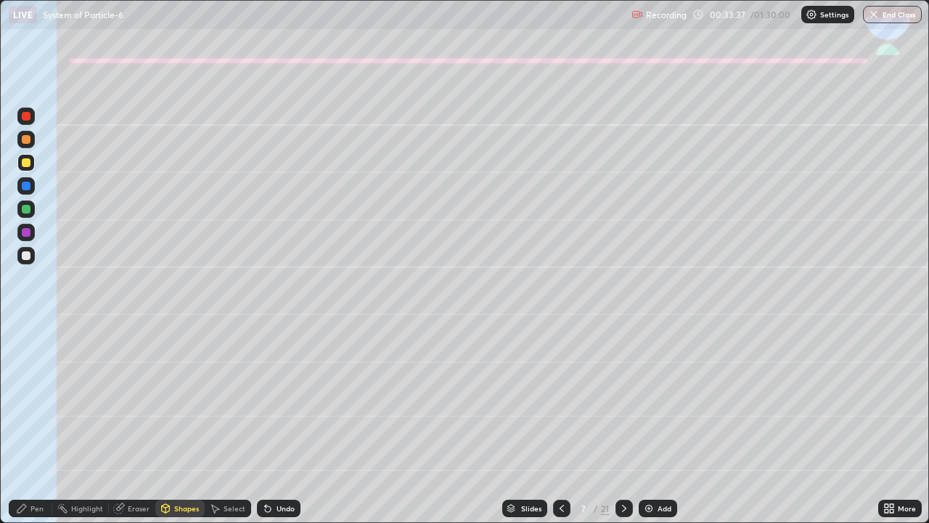
click at [285, 424] on div "Undo" at bounding box center [279, 507] width 44 height 17
click at [38, 424] on div "Pen" at bounding box center [36, 507] width 13 height 7
click at [281, 424] on div "Undo" at bounding box center [279, 507] width 44 height 17
click at [24, 259] on div at bounding box center [26, 255] width 9 height 9
click at [64, 424] on div "Highlight" at bounding box center [80, 507] width 57 height 17
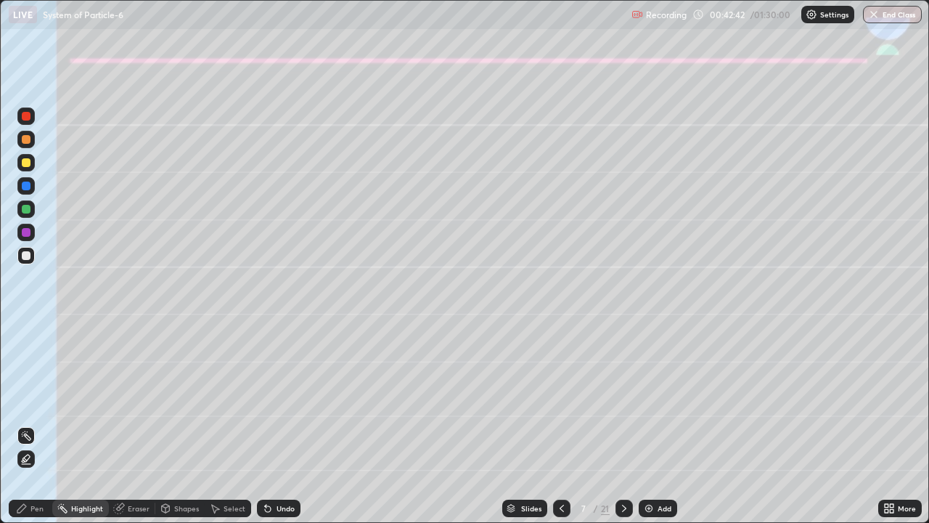
click at [67, 424] on div "Highlight" at bounding box center [80, 507] width 57 height 17
click at [69, 424] on div "Highlight" at bounding box center [80, 507] width 57 height 17
click at [624, 424] on icon at bounding box center [624, 508] width 12 height 12
click at [26, 163] on div at bounding box center [26, 162] width 9 height 9
click at [274, 424] on div "Undo" at bounding box center [279, 507] width 44 height 17
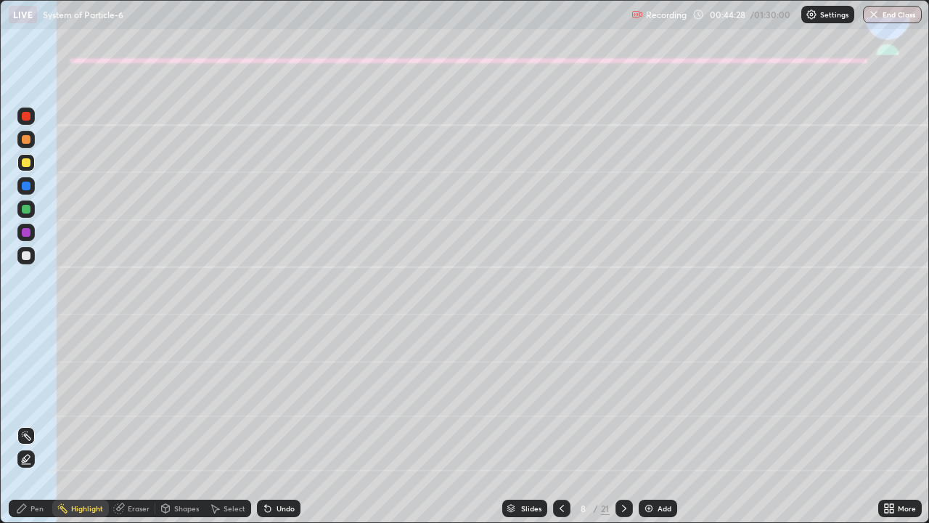
click at [24, 424] on icon at bounding box center [22, 508] width 12 height 12
click at [28, 254] on div at bounding box center [26, 255] width 9 height 9
click at [623, 424] on icon at bounding box center [624, 508] width 12 height 12
click at [27, 168] on div at bounding box center [25, 162] width 17 height 17
click at [182, 424] on div "Shapes" at bounding box center [179, 507] width 49 height 17
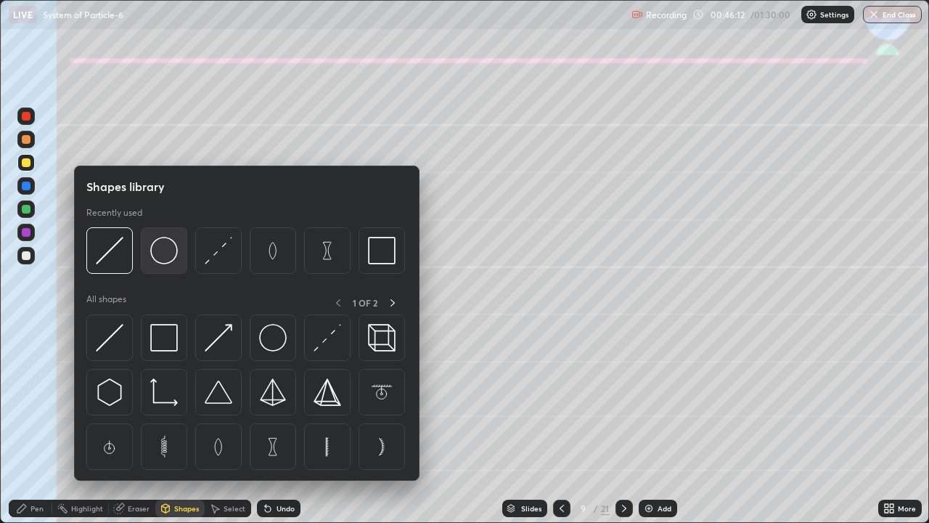
click at [168, 255] on img at bounding box center [164, 251] width 28 height 28
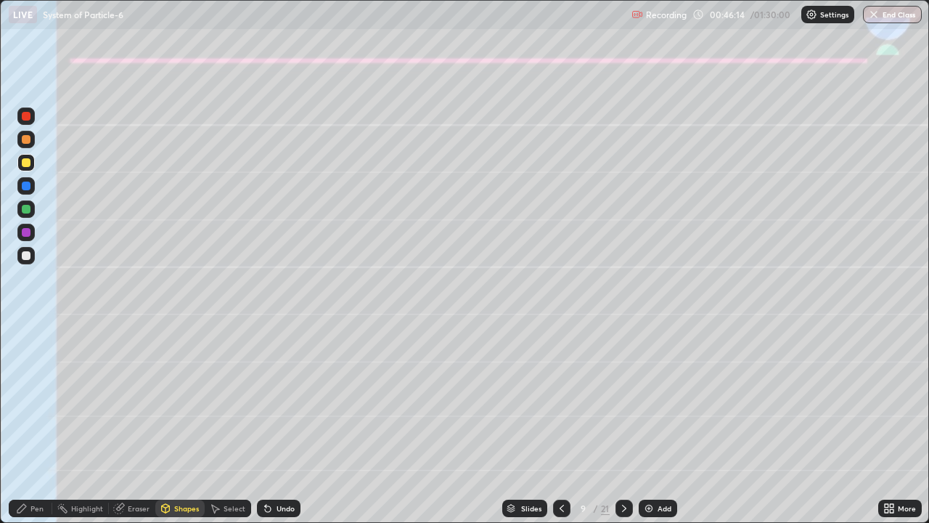
click at [170, 424] on icon at bounding box center [166, 508] width 12 height 12
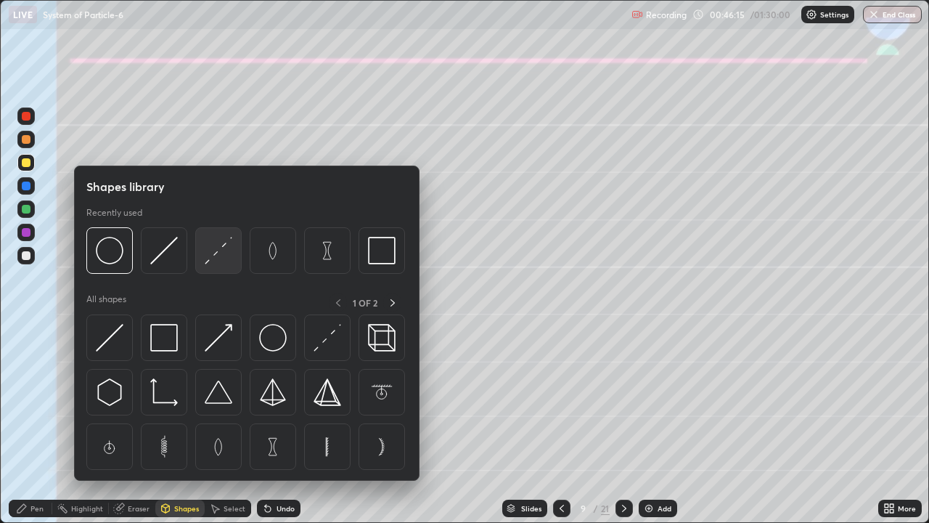
click at [211, 257] on img at bounding box center [219, 251] width 28 height 28
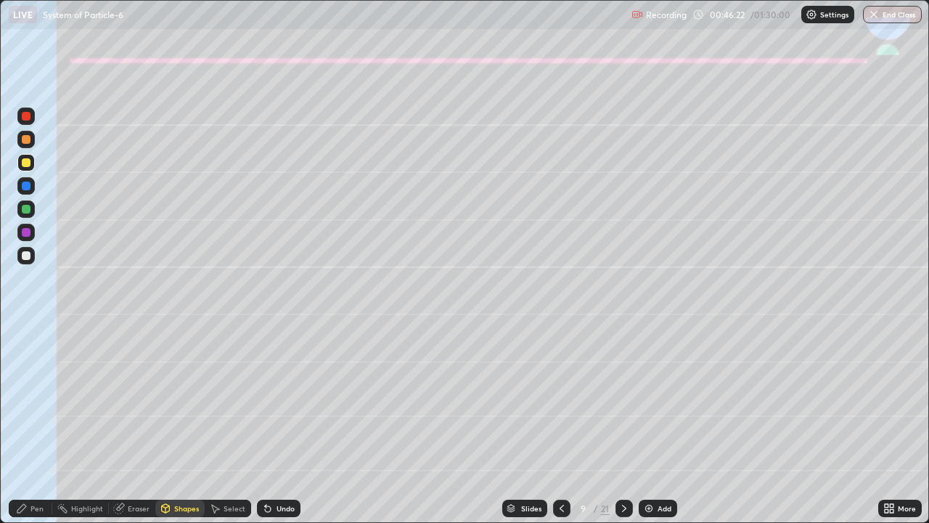
click at [26, 424] on icon at bounding box center [22, 508] width 12 height 12
click at [26, 231] on div at bounding box center [26, 232] width 9 height 9
click at [28, 210] on div at bounding box center [26, 209] width 9 height 9
click at [170, 424] on div "Shapes" at bounding box center [179, 507] width 49 height 17
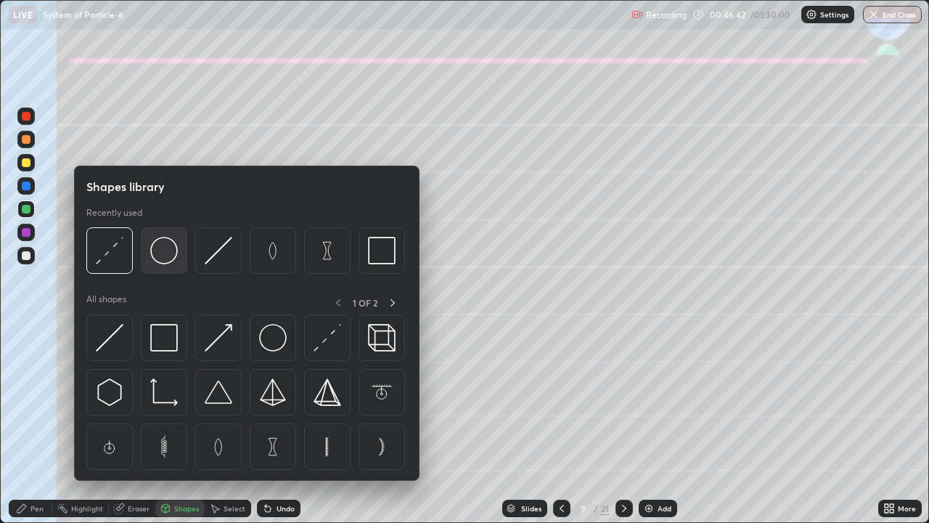
click at [162, 247] on img at bounding box center [164, 251] width 28 height 28
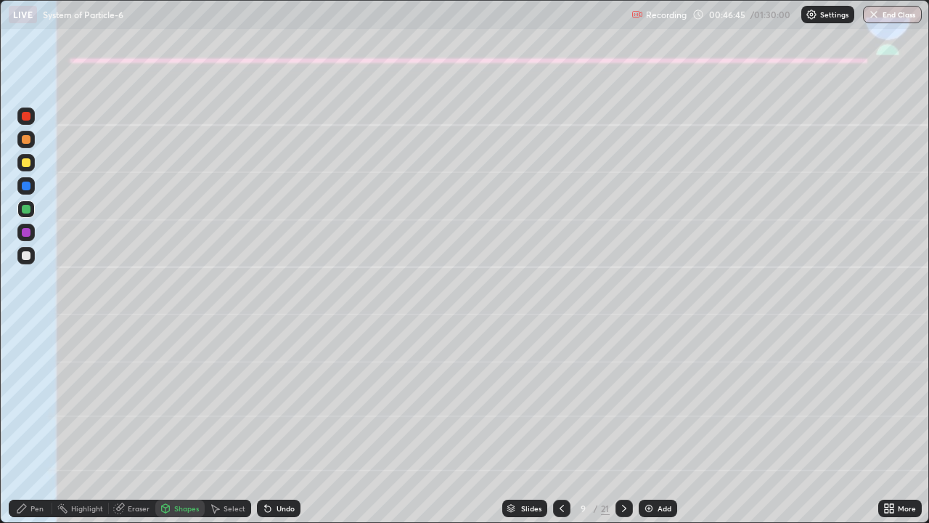
click at [23, 424] on icon at bounding box center [21, 508] width 9 height 9
click at [20, 163] on div at bounding box center [25, 162] width 17 height 17
click at [183, 424] on div "Shapes" at bounding box center [179, 507] width 49 height 17
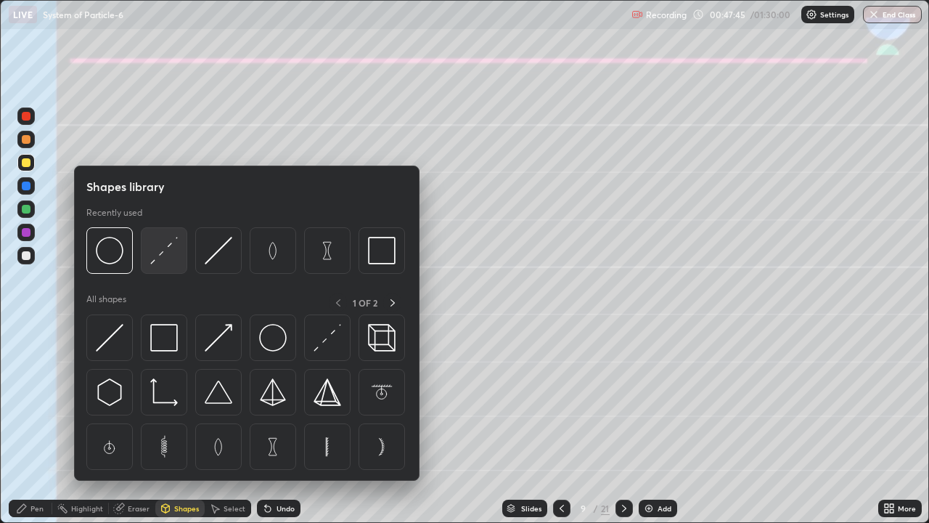
click at [158, 259] on img at bounding box center [164, 251] width 28 height 28
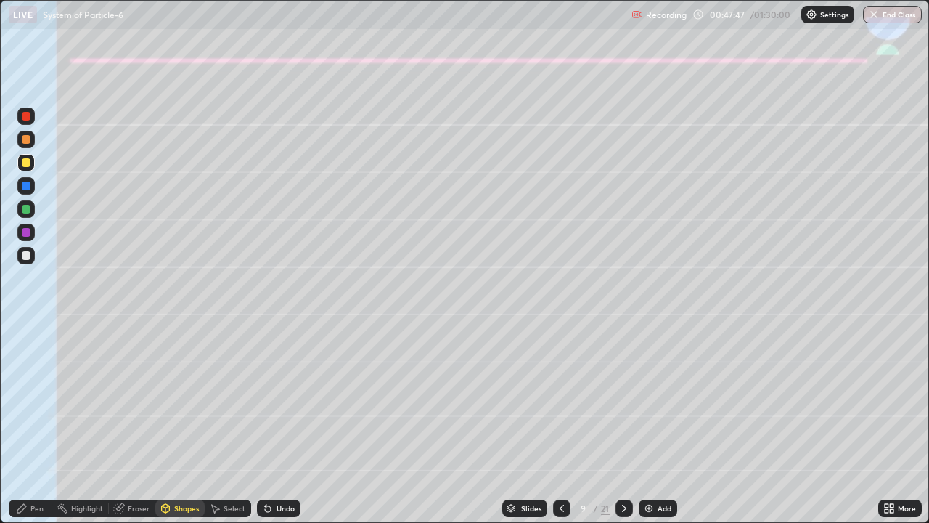
click at [46, 424] on div "Pen" at bounding box center [31, 507] width 44 height 17
click at [176, 424] on div "Shapes" at bounding box center [186, 507] width 25 height 7
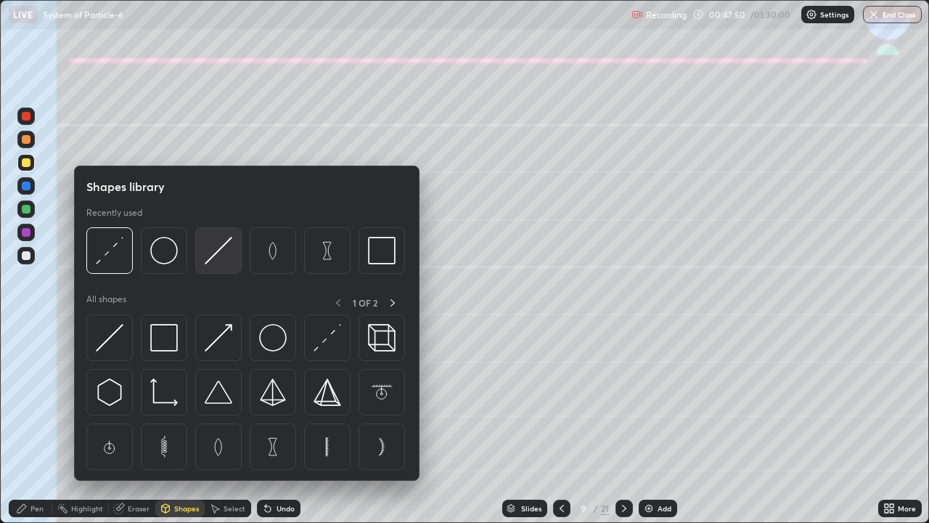
click at [219, 252] on img at bounding box center [219, 251] width 28 height 28
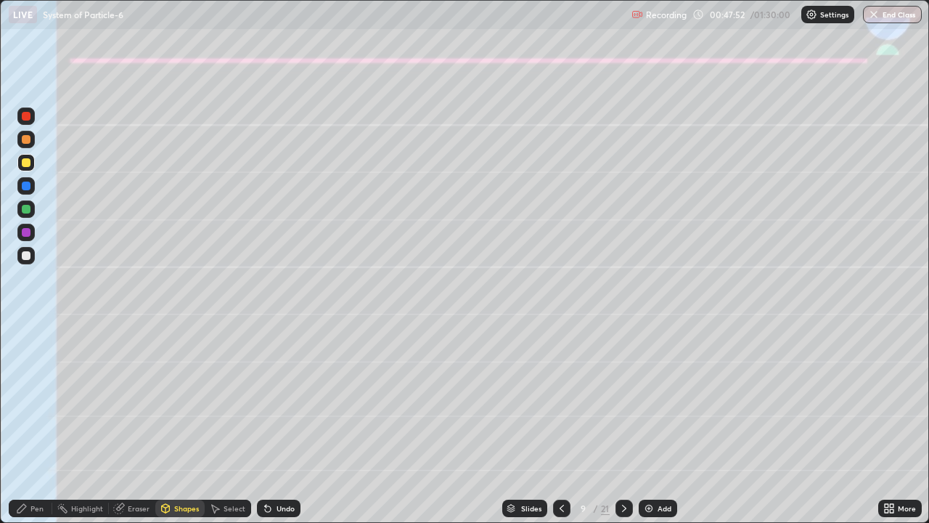
click at [44, 424] on div "Pen" at bounding box center [31, 507] width 44 height 17
click at [28, 254] on div at bounding box center [26, 255] width 9 height 9
click at [23, 212] on div at bounding box center [26, 209] width 9 height 9
click at [271, 424] on div "Undo" at bounding box center [279, 507] width 44 height 17
click at [263, 424] on icon at bounding box center [268, 508] width 12 height 12
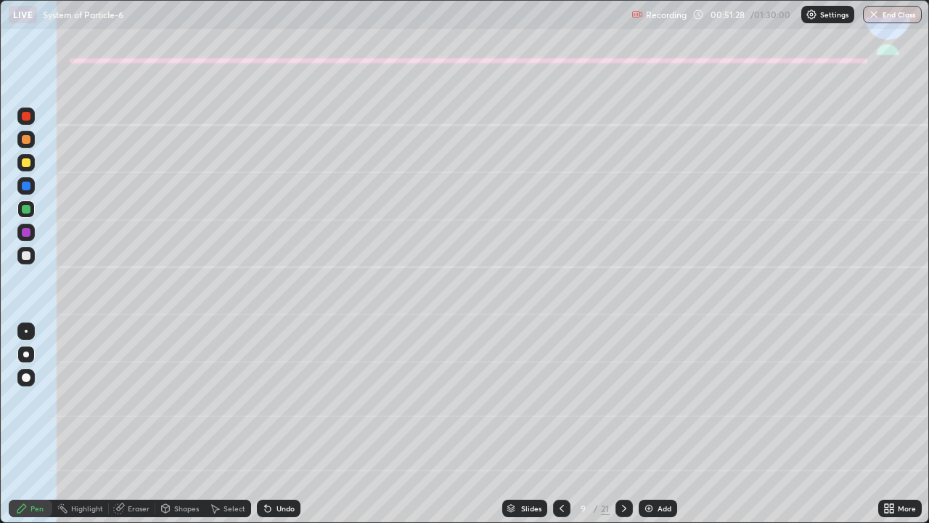
click at [265, 424] on icon at bounding box center [268, 509] width 6 height 6
click at [257, 424] on div "Undo" at bounding box center [279, 507] width 44 height 17
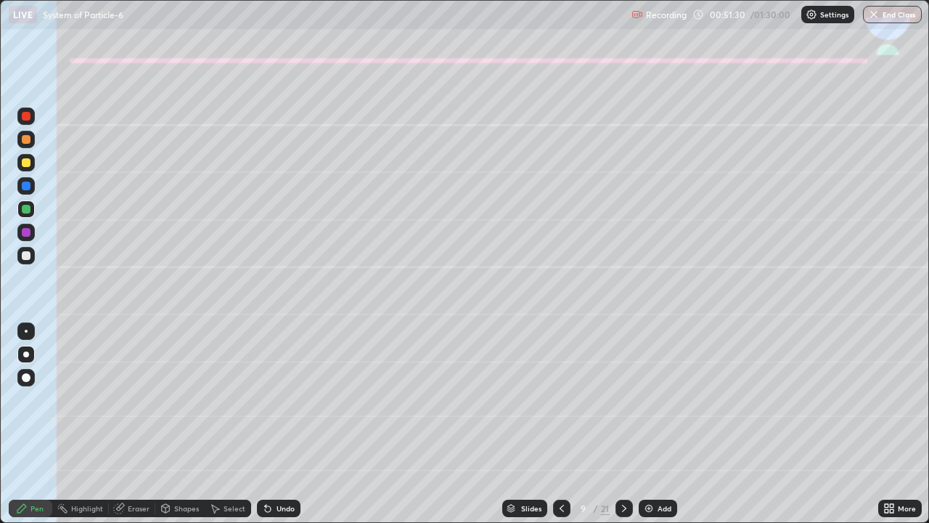
click at [257, 424] on div "Undo" at bounding box center [279, 507] width 44 height 17
click at [246, 424] on div "Select" at bounding box center [228, 507] width 46 height 17
click at [251, 424] on div "Undo" at bounding box center [275, 508] width 49 height 29
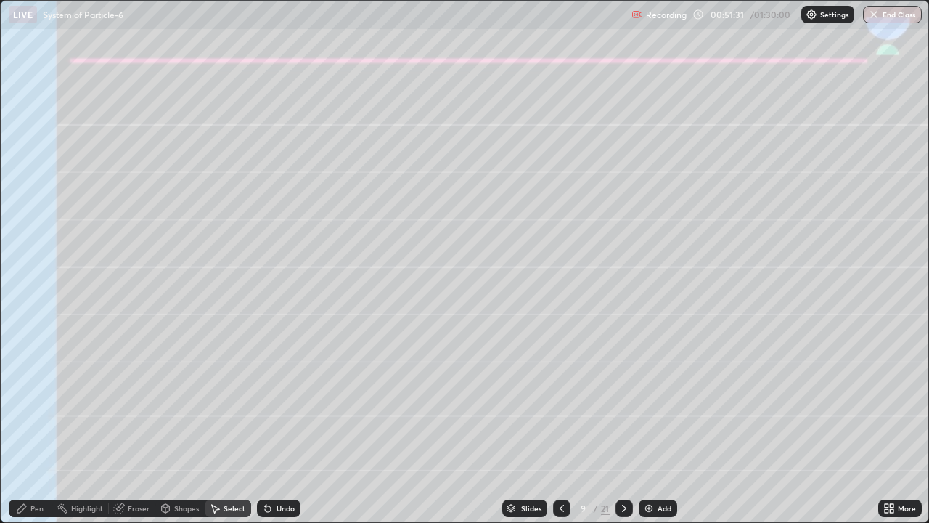
click at [258, 424] on div "Undo" at bounding box center [279, 507] width 44 height 17
click at [247, 424] on div "Select" at bounding box center [228, 507] width 46 height 17
click at [245, 424] on div "Select" at bounding box center [228, 507] width 46 height 17
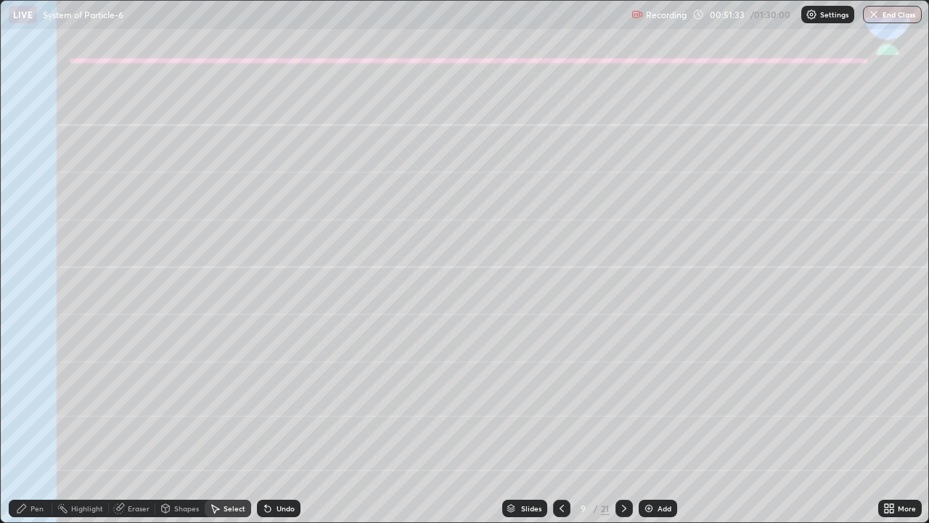
click at [265, 424] on icon at bounding box center [265, 504] width 1 height 1
click at [263, 424] on icon at bounding box center [268, 508] width 12 height 12
click at [265, 424] on icon at bounding box center [268, 509] width 6 height 6
click at [266, 424] on icon at bounding box center [268, 509] width 6 height 6
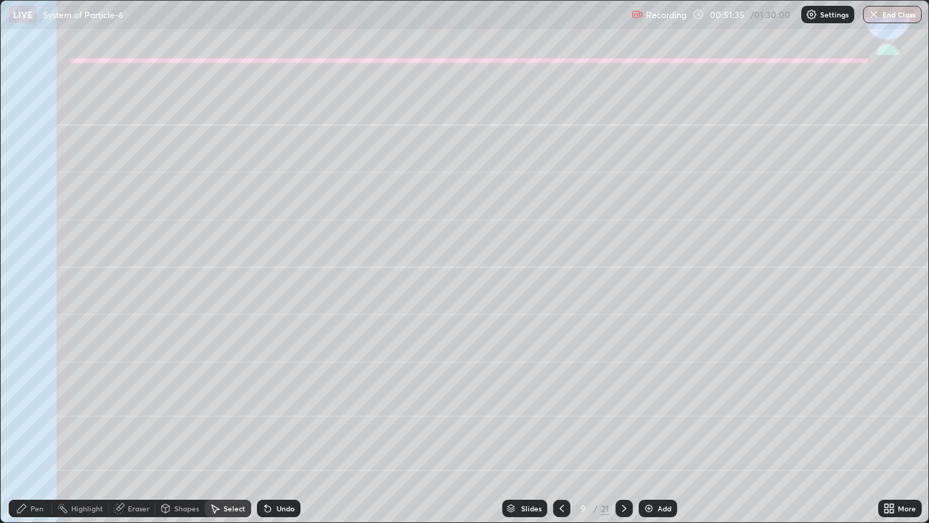
click at [265, 424] on icon at bounding box center [268, 509] width 6 height 6
click at [263, 424] on icon at bounding box center [268, 508] width 12 height 12
click at [270, 424] on div "Undo" at bounding box center [279, 507] width 44 height 17
click at [265, 424] on icon at bounding box center [265, 504] width 1 height 1
click at [265, 424] on icon at bounding box center [268, 509] width 6 height 6
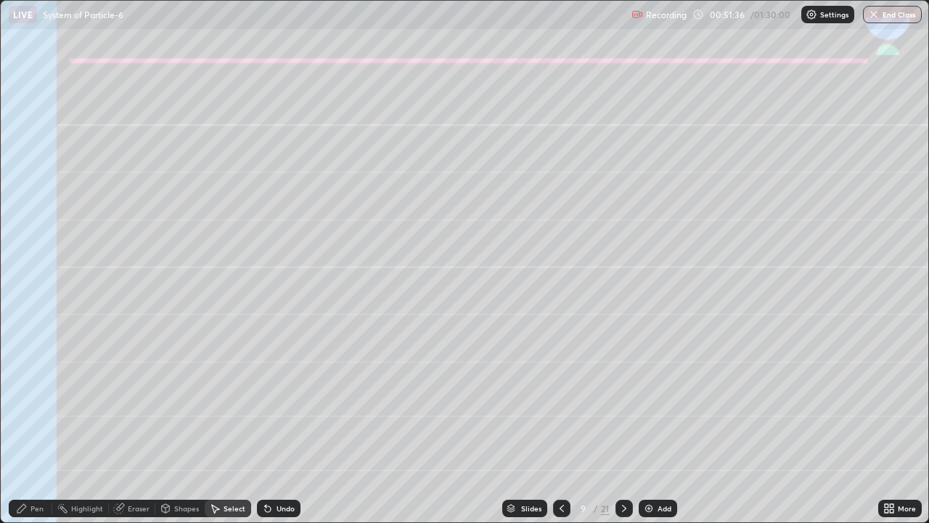
click at [265, 424] on icon at bounding box center [265, 504] width 1 height 1
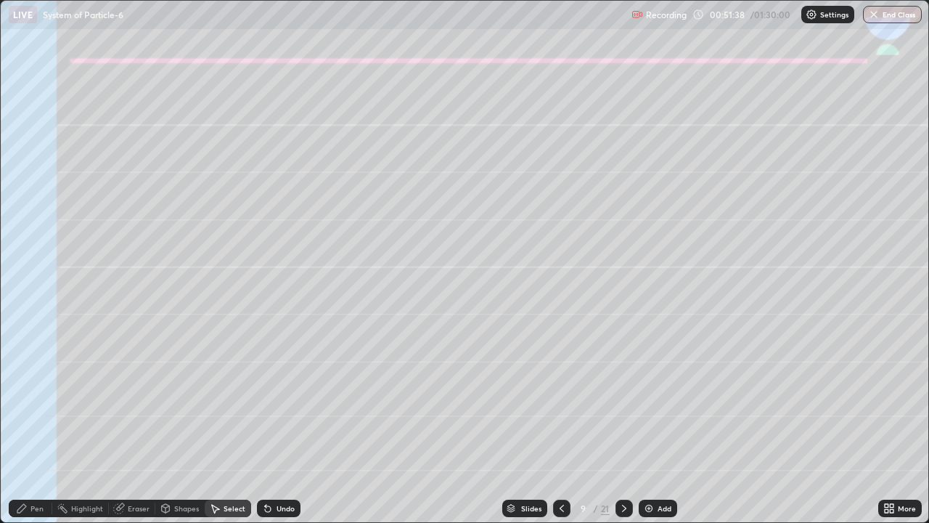
click at [261, 424] on div "Undo" at bounding box center [279, 507] width 44 height 17
click at [33, 424] on div "Pen" at bounding box center [36, 507] width 13 height 7
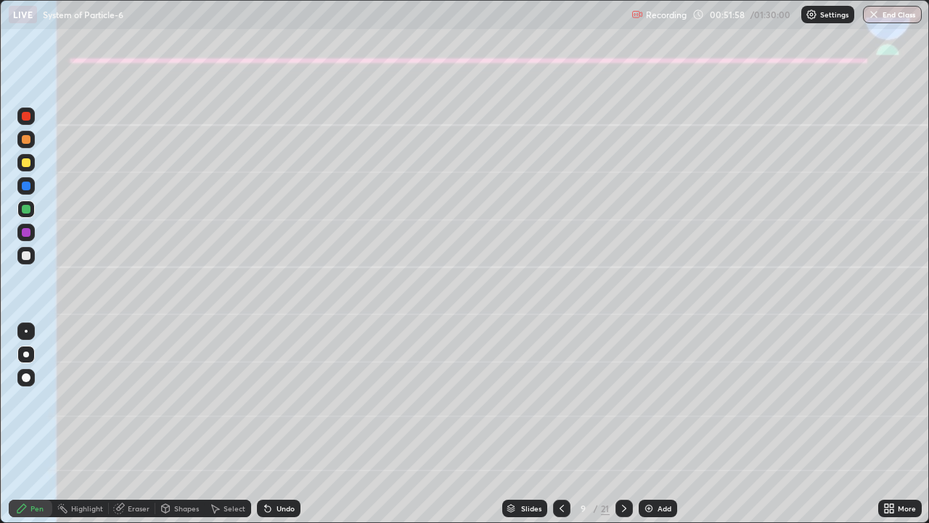
click at [287, 424] on div "Undo" at bounding box center [286, 507] width 18 height 7
click at [280, 424] on div "Undo" at bounding box center [286, 507] width 18 height 7
click at [277, 424] on div "Undo" at bounding box center [286, 507] width 18 height 7
click at [29, 160] on div at bounding box center [26, 162] width 9 height 9
click at [30, 136] on div at bounding box center [25, 139] width 17 height 17
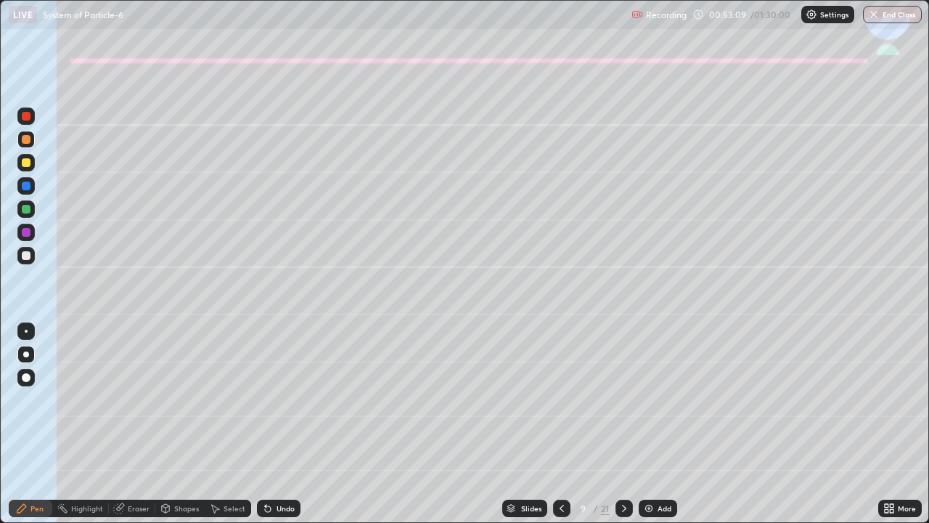
click at [266, 424] on icon at bounding box center [268, 509] width 6 height 6
click at [268, 424] on div "Undo" at bounding box center [279, 507] width 44 height 17
click at [283, 424] on div "Undo" at bounding box center [286, 507] width 18 height 7
click at [623, 424] on icon at bounding box center [624, 508] width 12 height 12
click at [25, 254] on div at bounding box center [26, 255] width 9 height 9
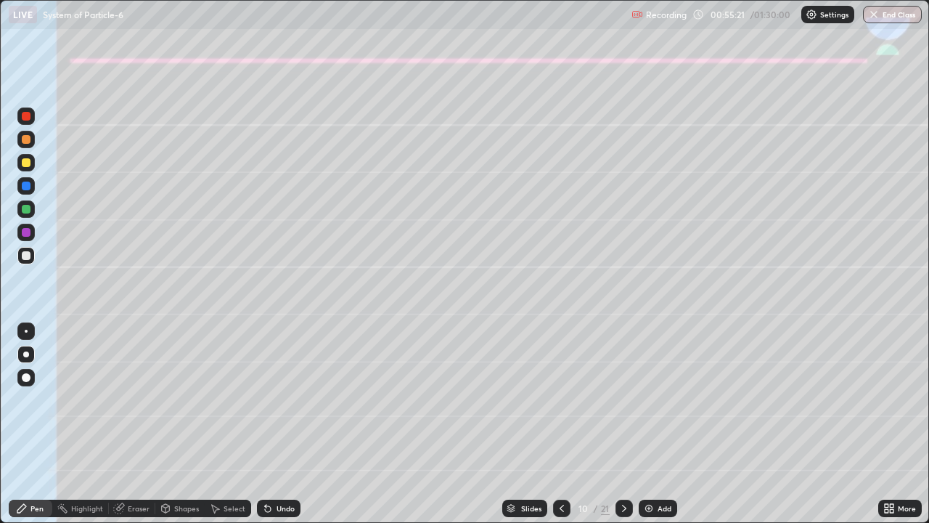
click at [560, 424] on icon at bounding box center [562, 508] width 12 height 12
click at [621, 424] on icon at bounding box center [624, 508] width 12 height 12
click at [26, 163] on div at bounding box center [26, 162] width 9 height 9
click at [281, 424] on div "Undo" at bounding box center [279, 507] width 44 height 17
click at [287, 424] on div "Undo" at bounding box center [286, 507] width 18 height 7
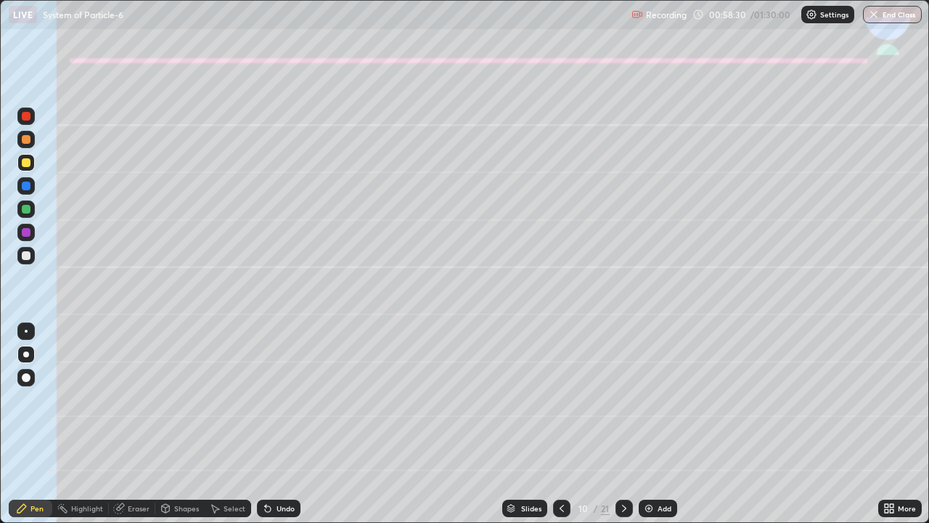
click at [288, 424] on div "Undo" at bounding box center [286, 507] width 18 height 7
click at [186, 424] on div "Shapes" at bounding box center [186, 507] width 25 height 7
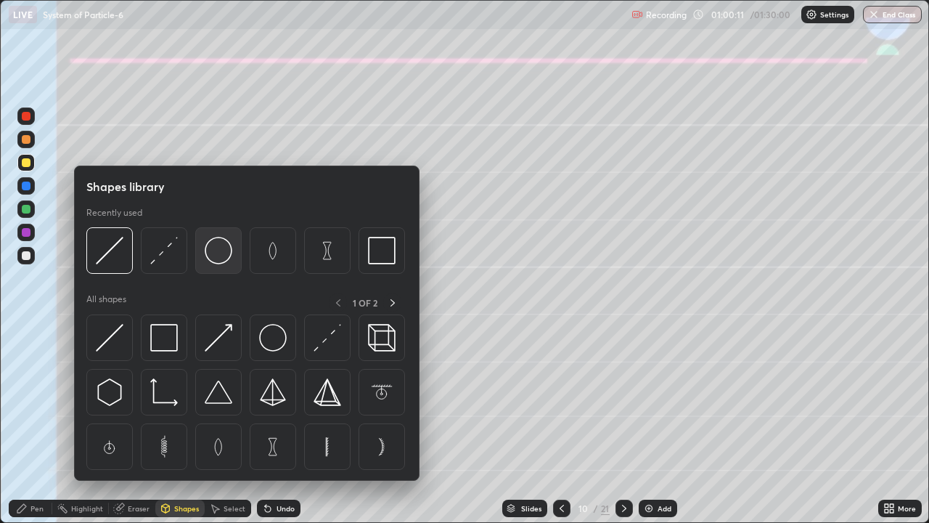
click at [224, 258] on img at bounding box center [219, 251] width 28 height 28
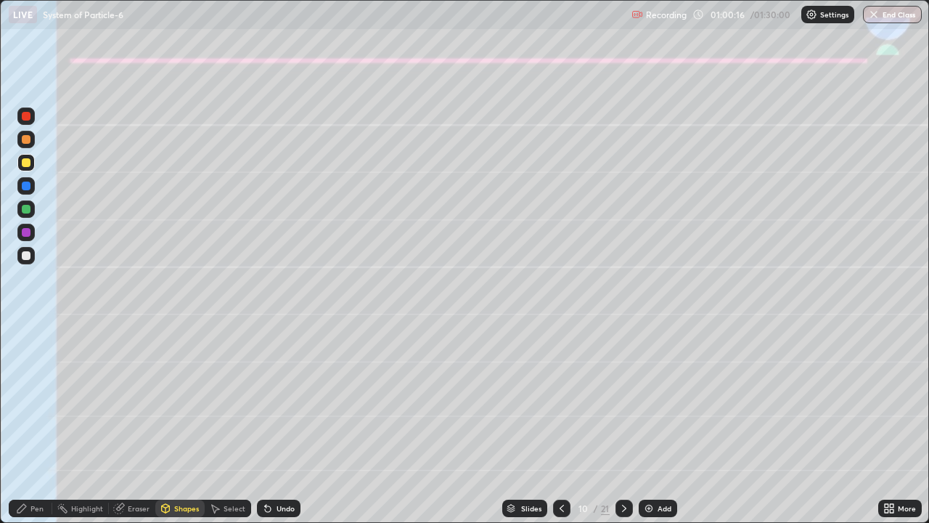
click at [274, 424] on div "Undo" at bounding box center [279, 507] width 44 height 17
click at [30, 205] on div at bounding box center [25, 208] width 17 height 17
click at [184, 424] on div "Shapes" at bounding box center [186, 507] width 25 height 7
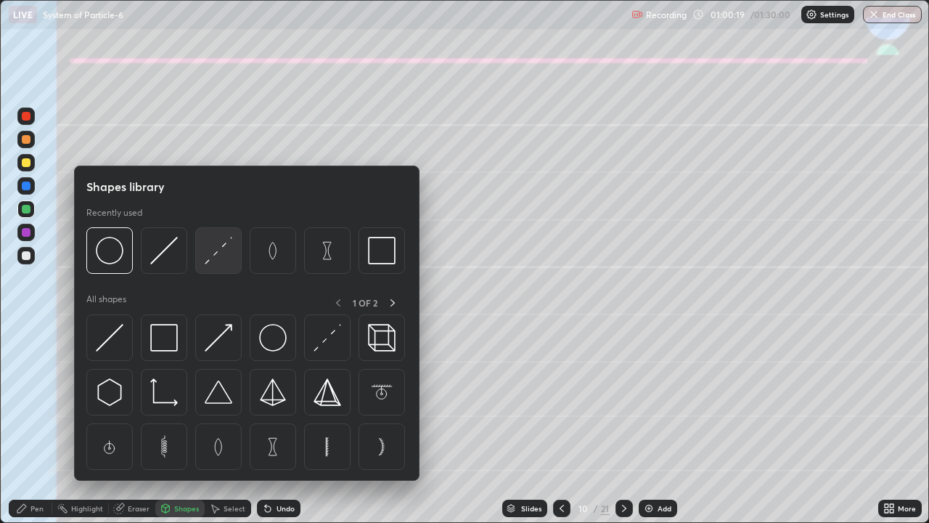
click at [219, 250] on img at bounding box center [219, 251] width 28 height 28
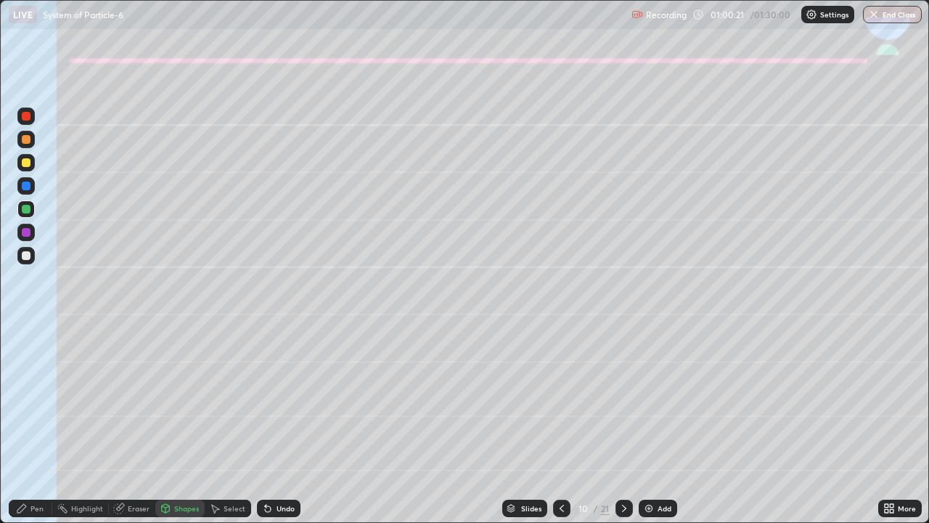
click at [41, 424] on div "Pen" at bounding box center [31, 507] width 44 height 17
click at [26, 254] on div at bounding box center [26, 255] width 9 height 9
click at [623, 424] on icon at bounding box center [624, 508] width 12 height 12
click at [26, 139] on div at bounding box center [26, 139] width 9 height 9
click at [171, 424] on div "Shapes" at bounding box center [179, 507] width 49 height 17
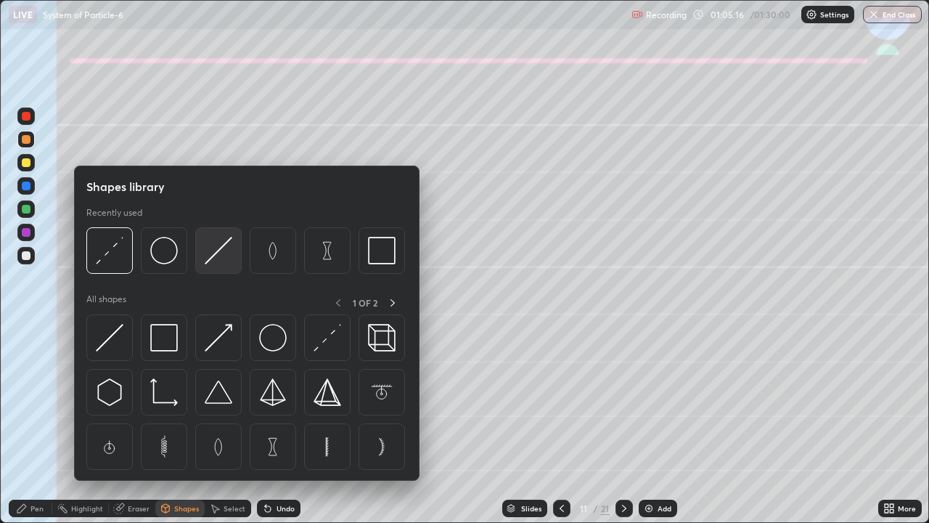
click at [217, 253] on img at bounding box center [219, 251] width 28 height 28
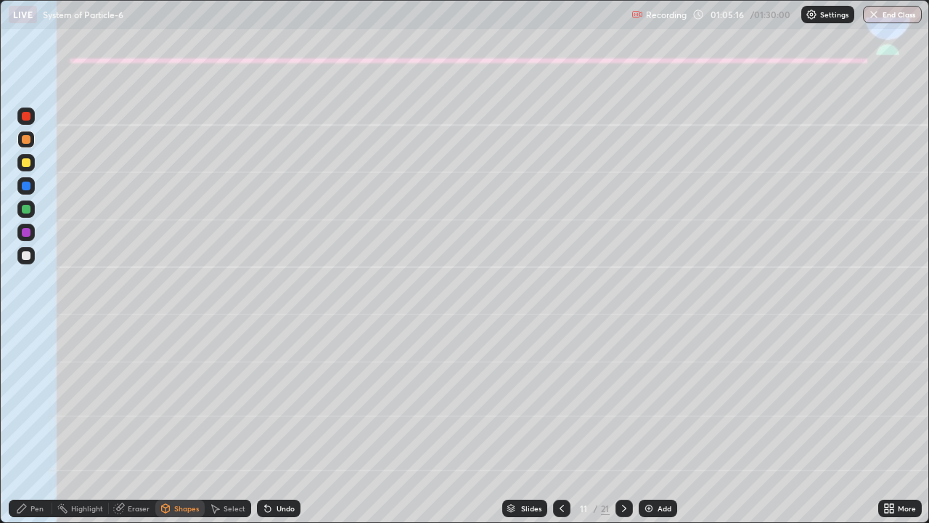
click at [25, 210] on div at bounding box center [26, 209] width 9 height 9
click at [32, 424] on div "Pen" at bounding box center [31, 507] width 44 height 17
click at [26, 163] on div at bounding box center [26, 162] width 9 height 9
click at [26, 255] on div at bounding box center [26, 255] width 9 height 9
click at [622, 424] on icon at bounding box center [624, 507] width 4 height 7
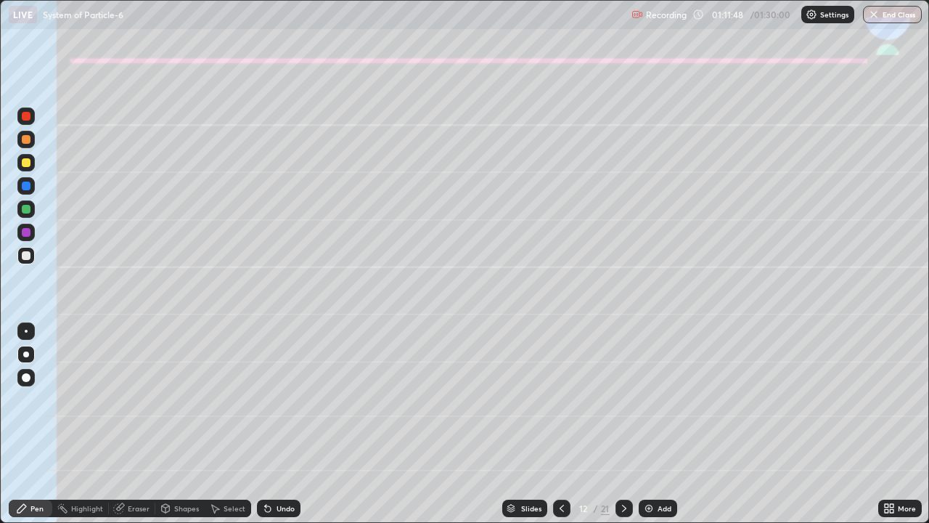
click at [25, 163] on div at bounding box center [26, 162] width 9 height 9
click at [181, 424] on div "Shapes" at bounding box center [186, 507] width 25 height 7
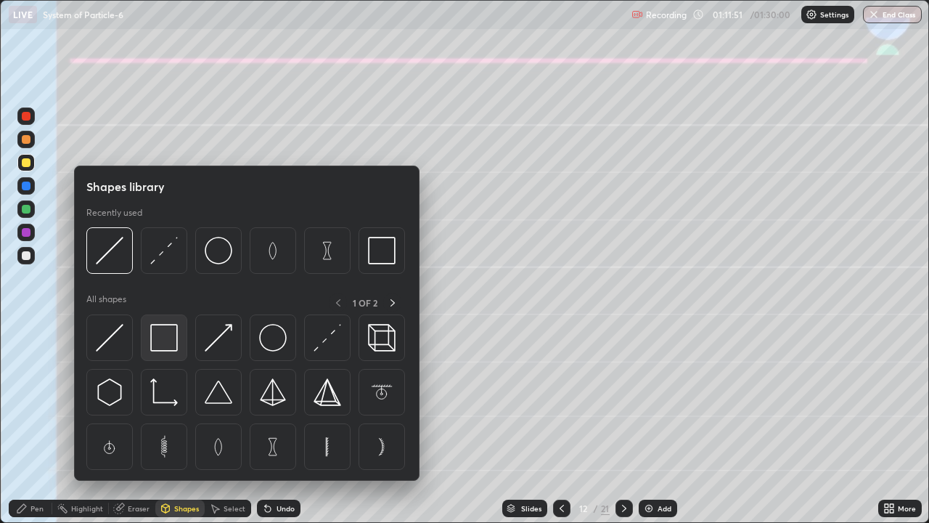
click at [168, 338] on img at bounding box center [164, 338] width 28 height 28
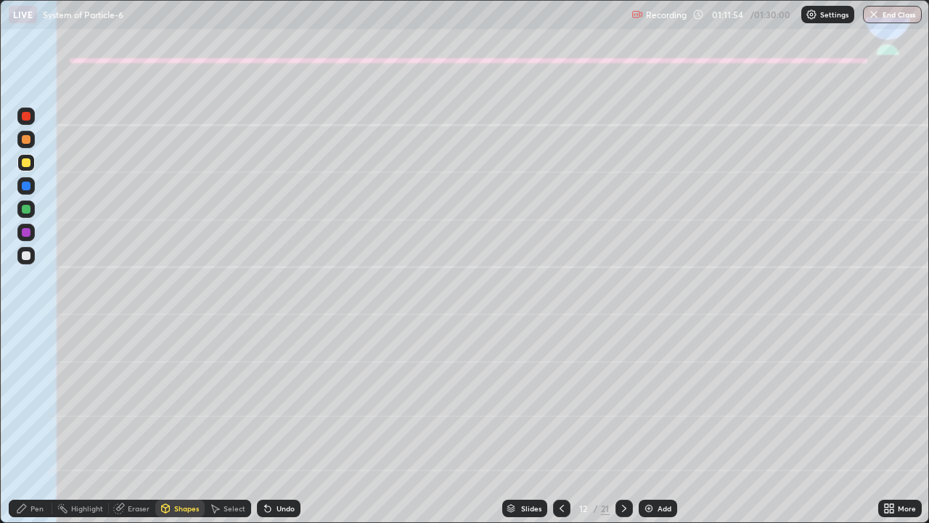
click at [175, 424] on div "Shapes" at bounding box center [186, 507] width 25 height 7
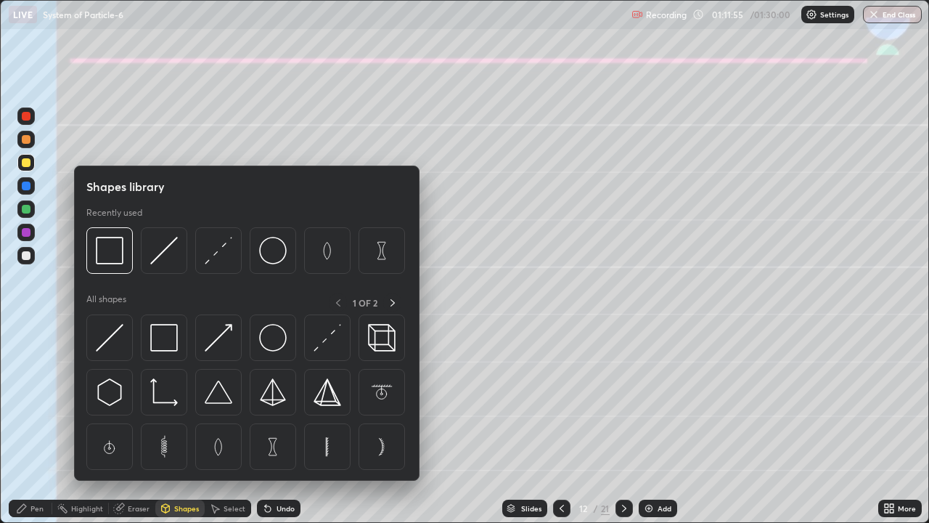
click at [16, 424] on icon at bounding box center [22, 508] width 12 height 12
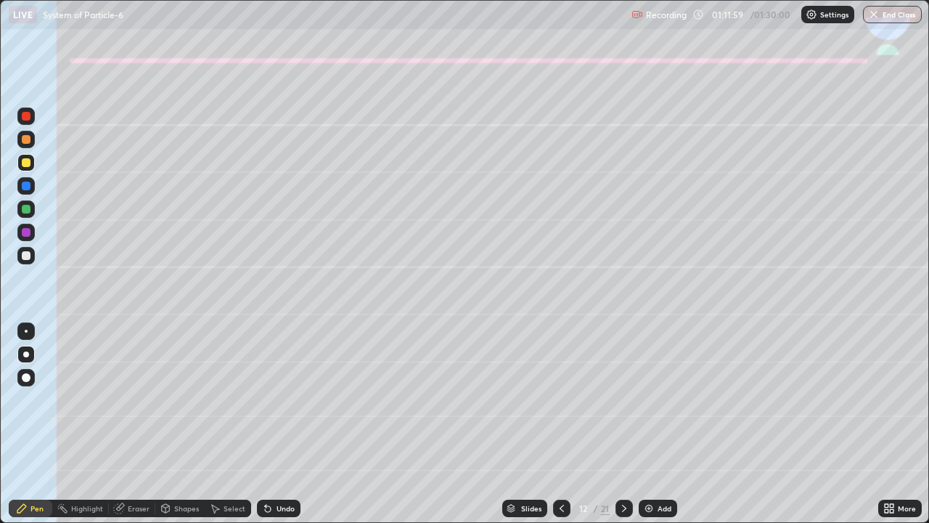
click at [271, 424] on div "Undo" at bounding box center [279, 507] width 44 height 17
click at [180, 424] on div "Shapes" at bounding box center [179, 507] width 49 height 17
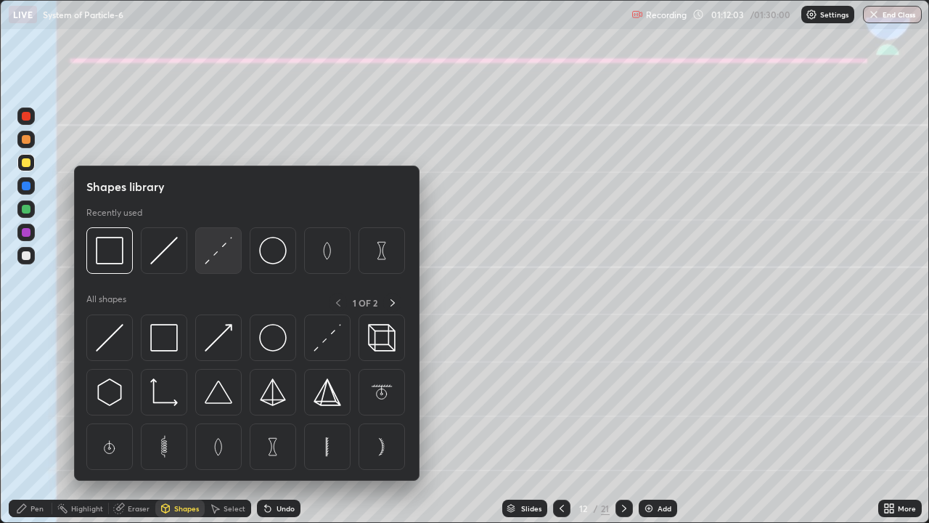
click at [218, 252] on img at bounding box center [219, 251] width 28 height 28
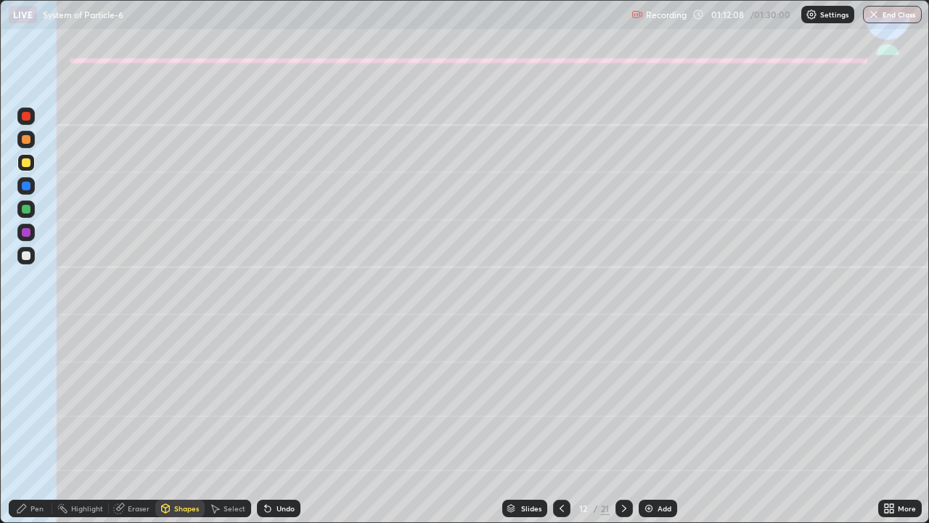
click at [29, 424] on div "Pen" at bounding box center [31, 507] width 44 height 17
click at [271, 424] on icon at bounding box center [268, 508] width 12 height 12
click at [29, 141] on div at bounding box center [26, 139] width 9 height 9
click at [273, 424] on div "Undo" at bounding box center [279, 507] width 44 height 17
click at [277, 424] on div "Undo" at bounding box center [286, 507] width 18 height 7
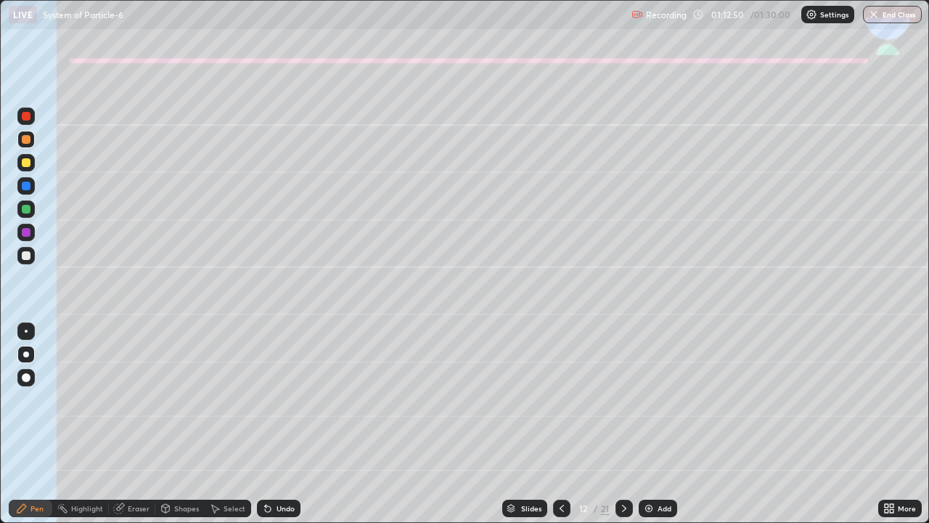
click at [271, 424] on div "Undo" at bounding box center [279, 507] width 44 height 17
click at [274, 424] on div "Undo" at bounding box center [279, 507] width 44 height 17
click at [26, 163] on div at bounding box center [26, 162] width 9 height 9
click at [131, 424] on div "Eraser" at bounding box center [132, 507] width 46 height 17
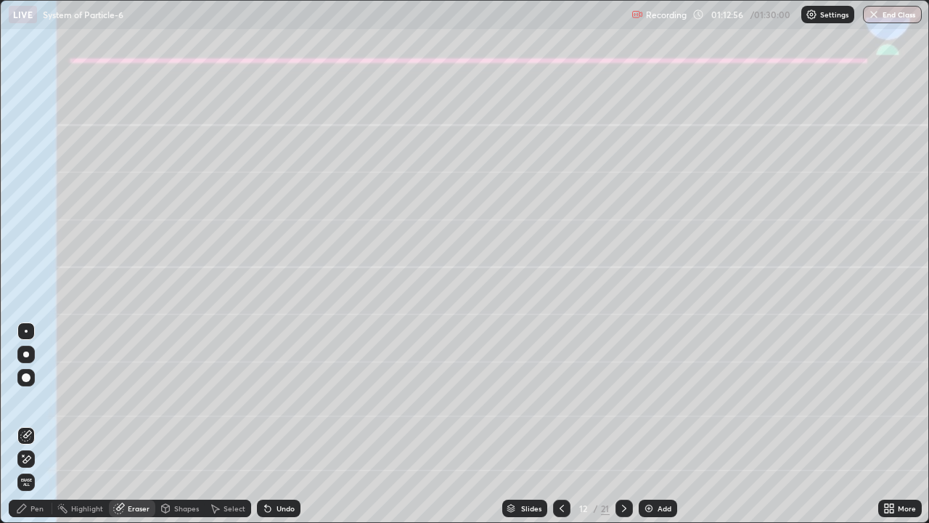
click at [36, 424] on div "Pen" at bounding box center [36, 507] width 13 height 7
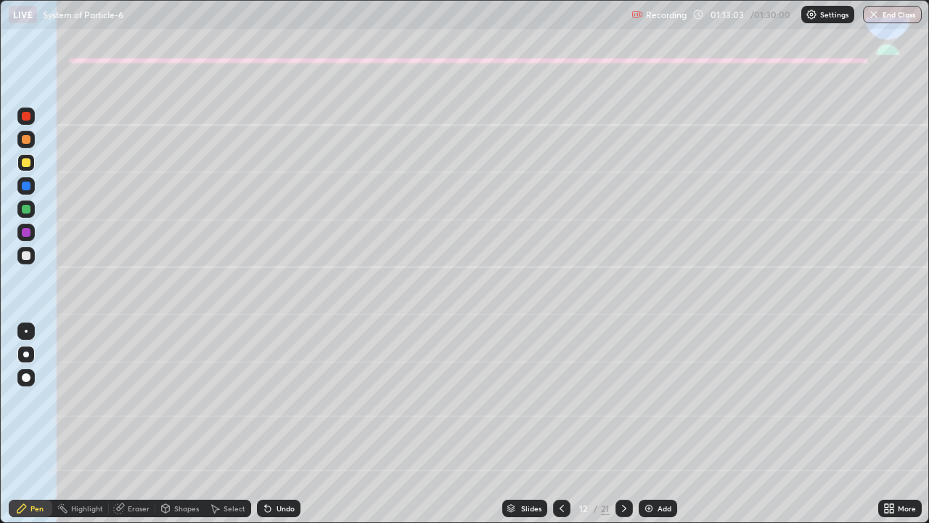
click at [265, 424] on icon at bounding box center [265, 504] width 1 height 1
click at [271, 424] on div "Undo" at bounding box center [279, 507] width 44 height 17
click at [272, 424] on div "Undo" at bounding box center [279, 507] width 44 height 17
click at [23, 255] on div at bounding box center [26, 255] width 9 height 9
click at [26, 258] on div at bounding box center [26, 255] width 9 height 9
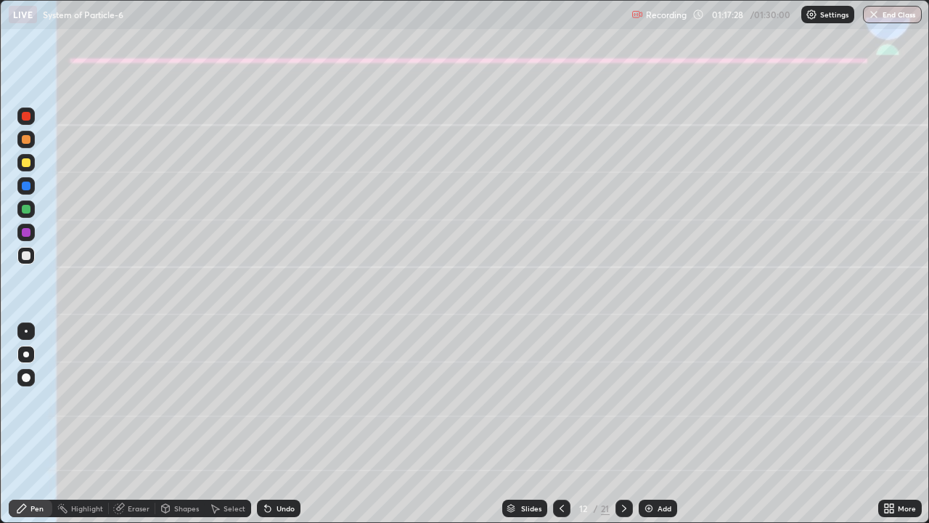
click at [143, 424] on div "Eraser" at bounding box center [139, 507] width 22 height 7
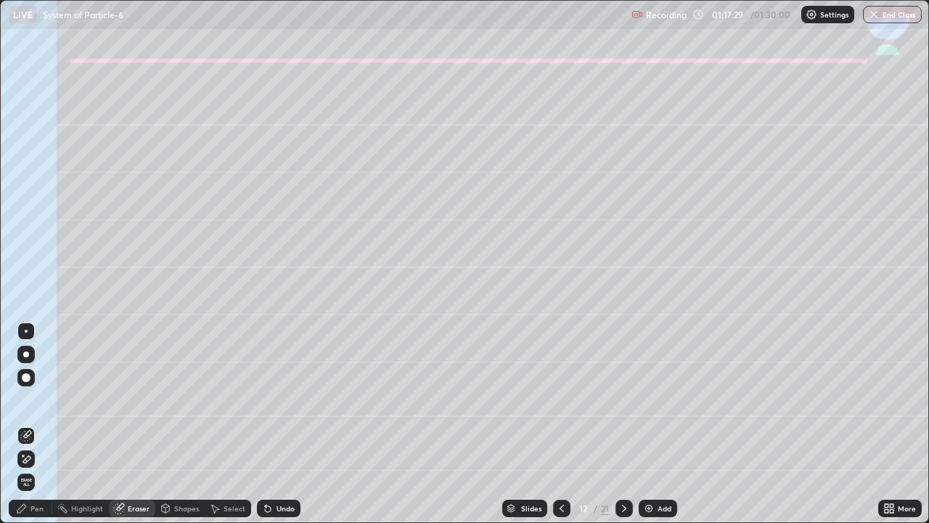
click at [41, 424] on div "Pen" at bounding box center [31, 507] width 44 height 17
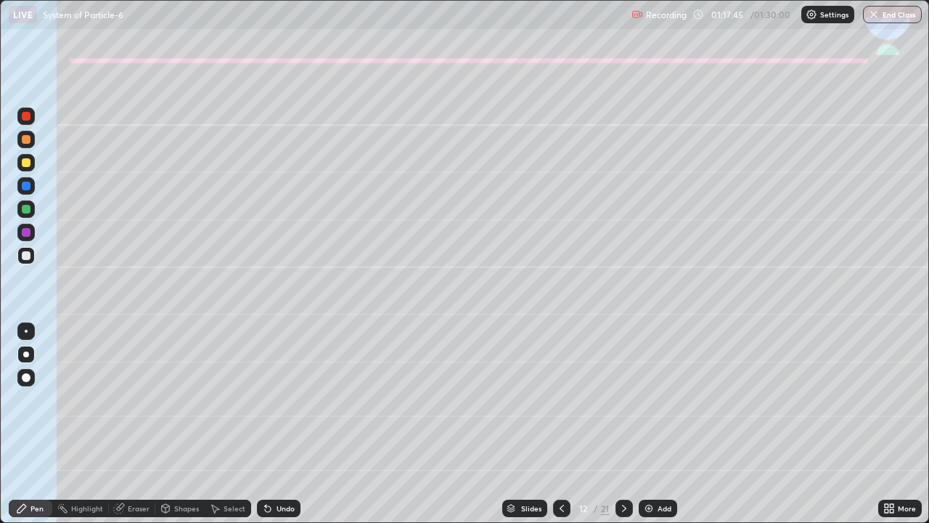
click at [27, 209] on div at bounding box center [26, 209] width 9 height 9
click at [619, 424] on icon at bounding box center [624, 508] width 12 height 12
click at [28, 142] on div at bounding box center [26, 139] width 9 height 9
click at [278, 424] on div "Undo" at bounding box center [279, 507] width 44 height 17
click at [179, 424] on div "Shapes" at bounding box center [186, 507] width 25 height 7
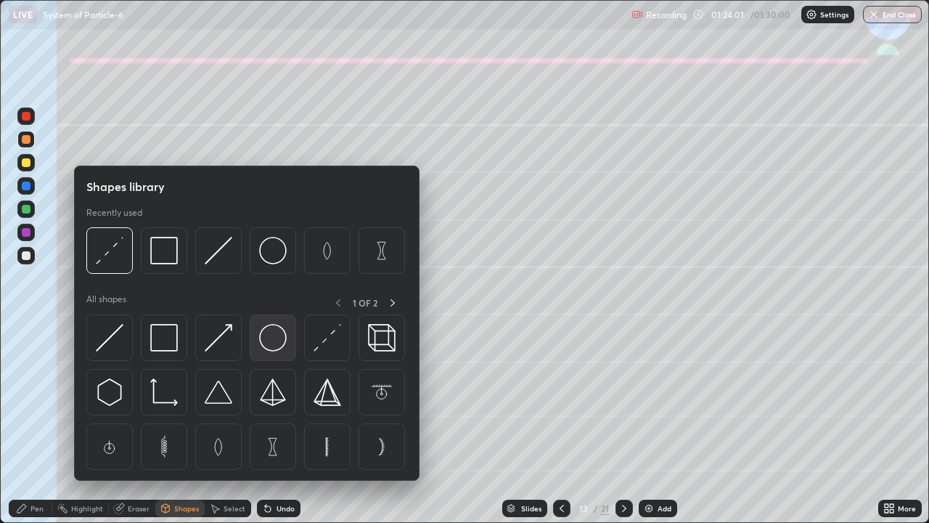
click at [282, 334] on img at bounding box center [273, 338] width 28 height 28
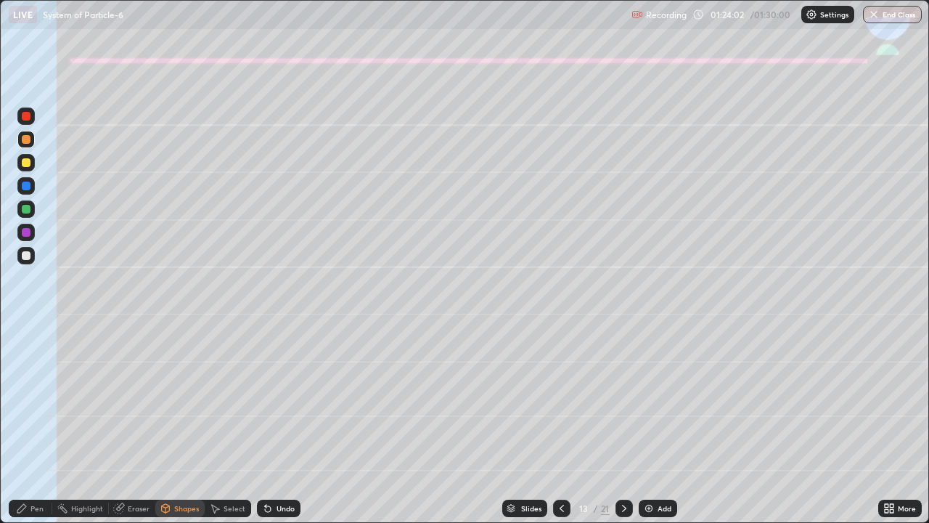
click at [22, 162] on div at bounding box center [26, 162] width 9 height 9
click at [33, 424] on div "Pen" at bounding box center [31, 507] width 44 height 17
click at [179, 424] on div "Shapes" at bounding box center [186, 507] width 25 height 7
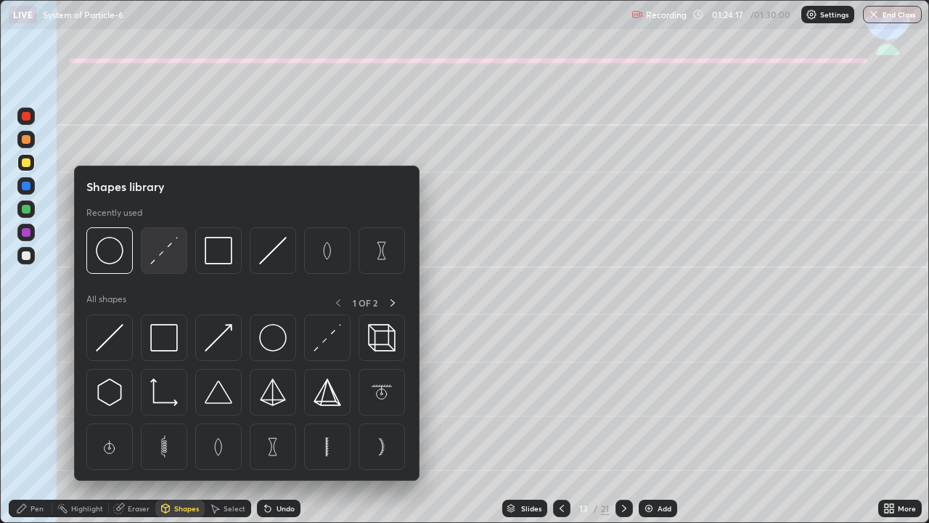
click at [159, 256] on img at bounding box center [164, 251] width 28 height 28
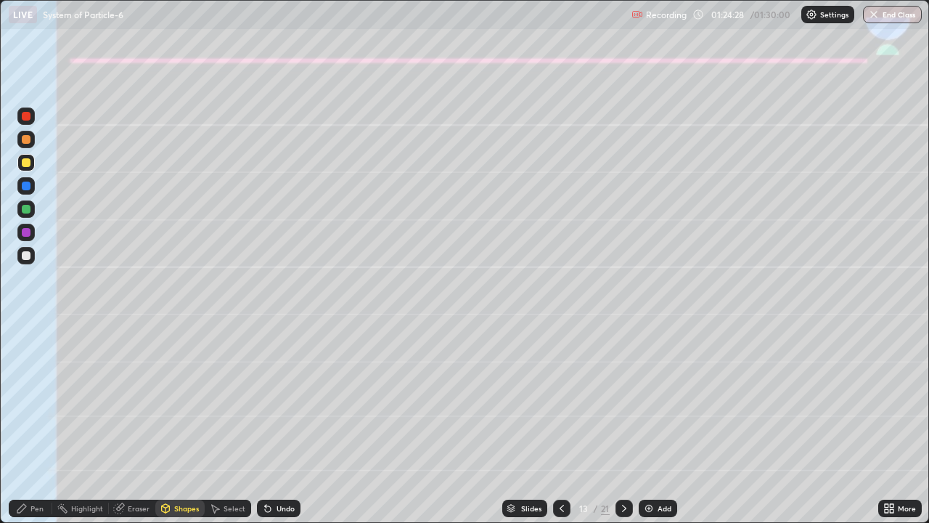
click at [180, 424] on div "Shapes" at bounding box center [186, 507] width 25 height 7
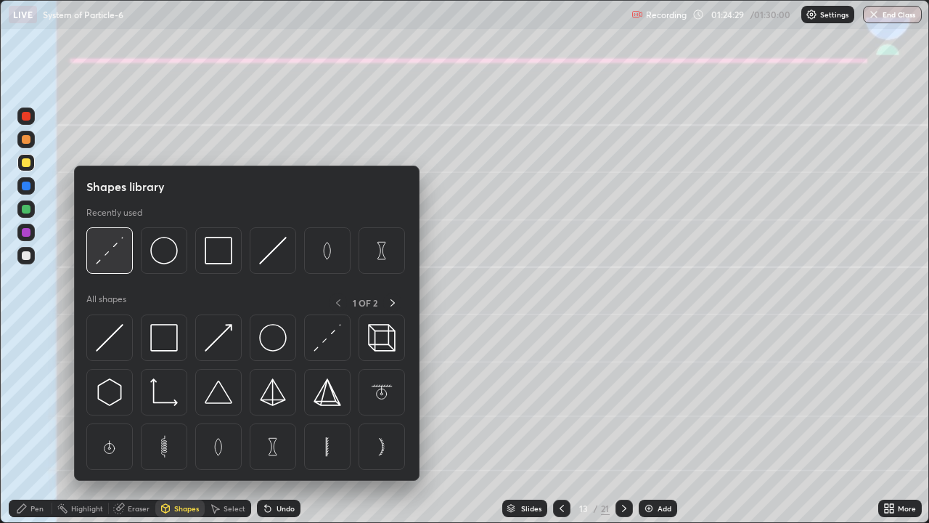
click at [113, 248] on img at bounding box center [110, 251] width 28 height 28
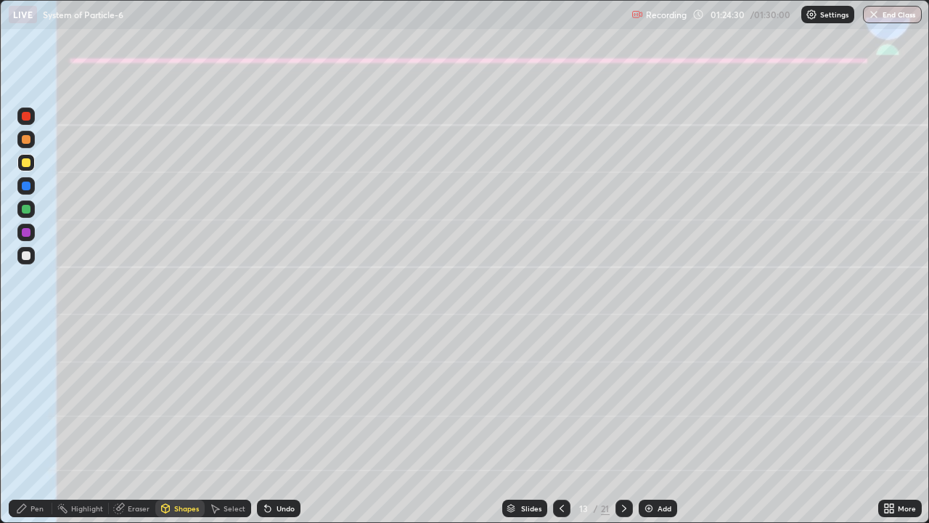
click at [23, 263] on div at bounding box center [25, 255] width 17 height 17
click at [28, 424] on div "Pen" at bounding box center [31, 507] width 44 height 17
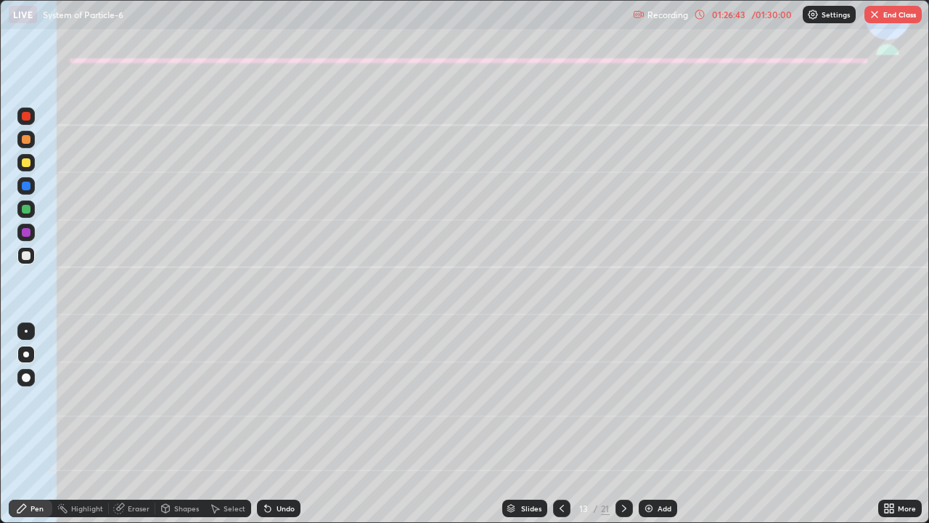
click at [893, 15] on button "End Class" at bounding box center [892, 14] width 57 height 17
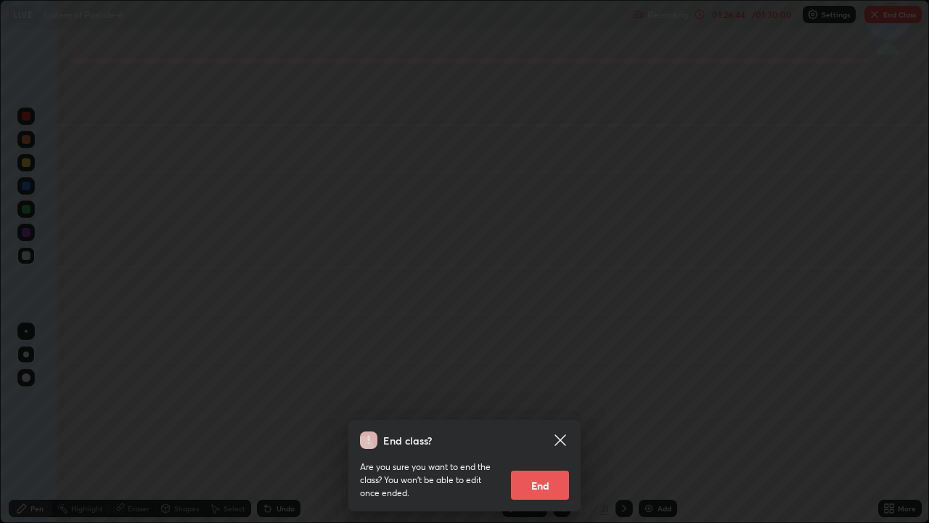
click at [549, 424] on button "End" at bounding box center [540, 484] width 58 height 29
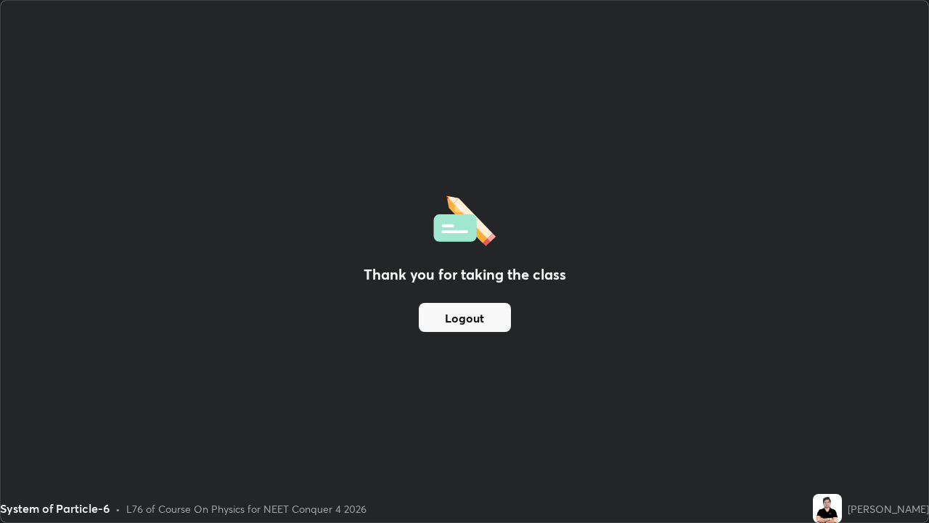
click at [486, 325] on button "Logout" at bounding box center [465, 317] width 92 height 29
click at [437, 331] on button "Logout" at bounding box center [465, 317] width 92 height 29
click at [446, 343] on div "Thank you for taking the class Logout" at bounding box center [465, 261] width 928 height 521
click at [453, 331] on button "Logout" at bounding box center [465, 317] width 92 height 29
click at [457, 331] on button "Logout" at bounding box center [465, 317] width 92 height 29
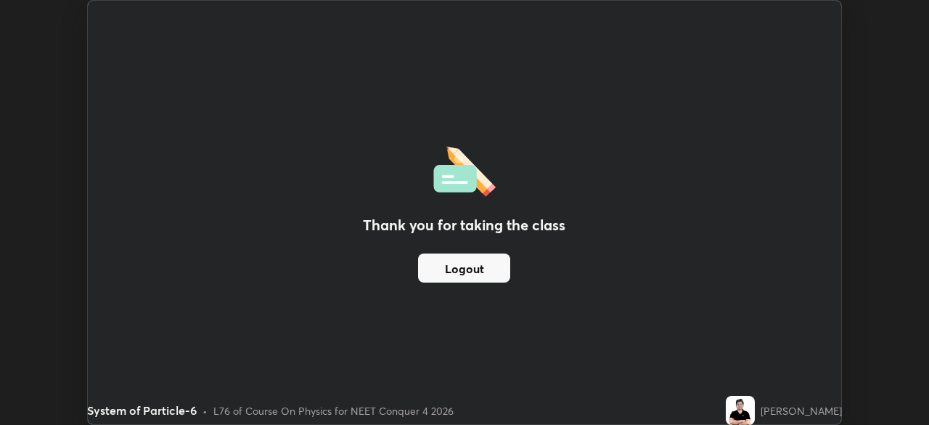
scroll to position [425, 929]
